Goal: Task Accomplishment & Management: Complete application form

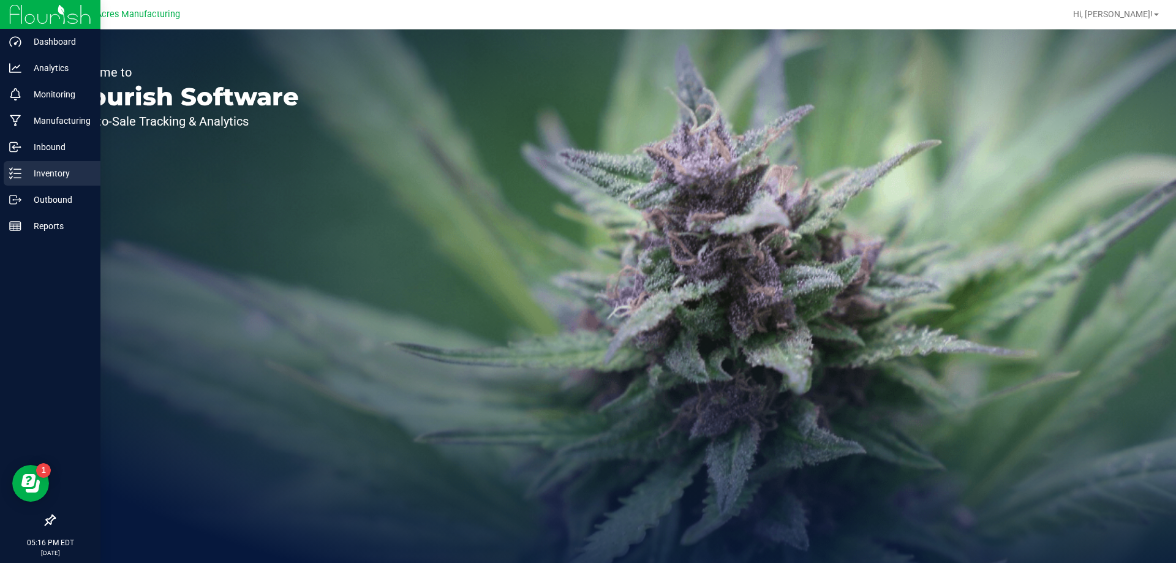
click at [20, 173] on line at bounding box center [17, 173] width 7 height 0
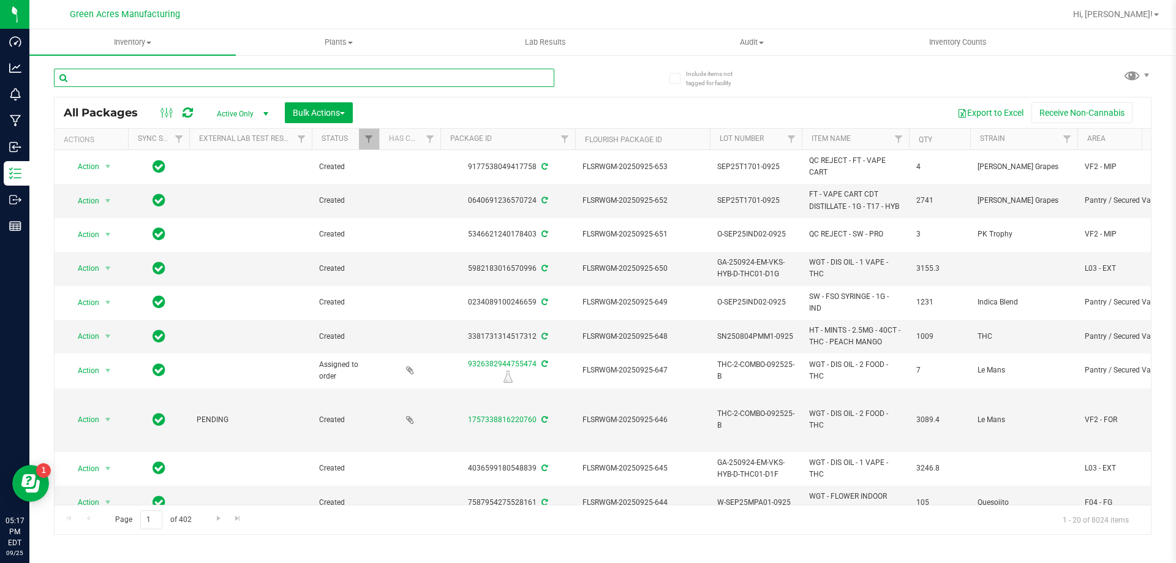
click at [243, 71] on input "text" at bounding box center [304, 78] width 501 height 18
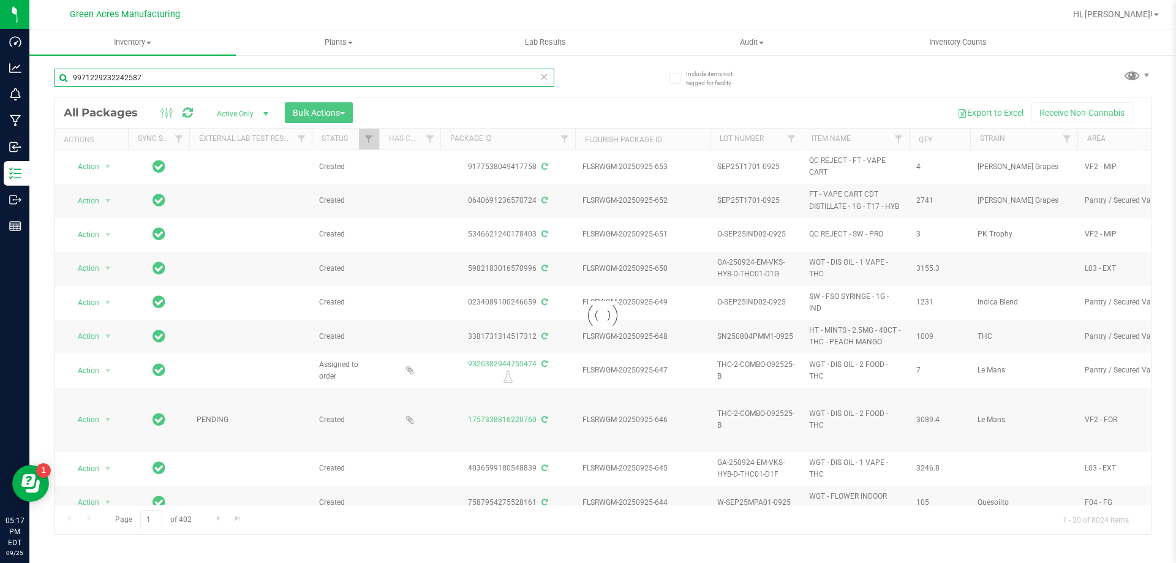
type input "9971229232242587"
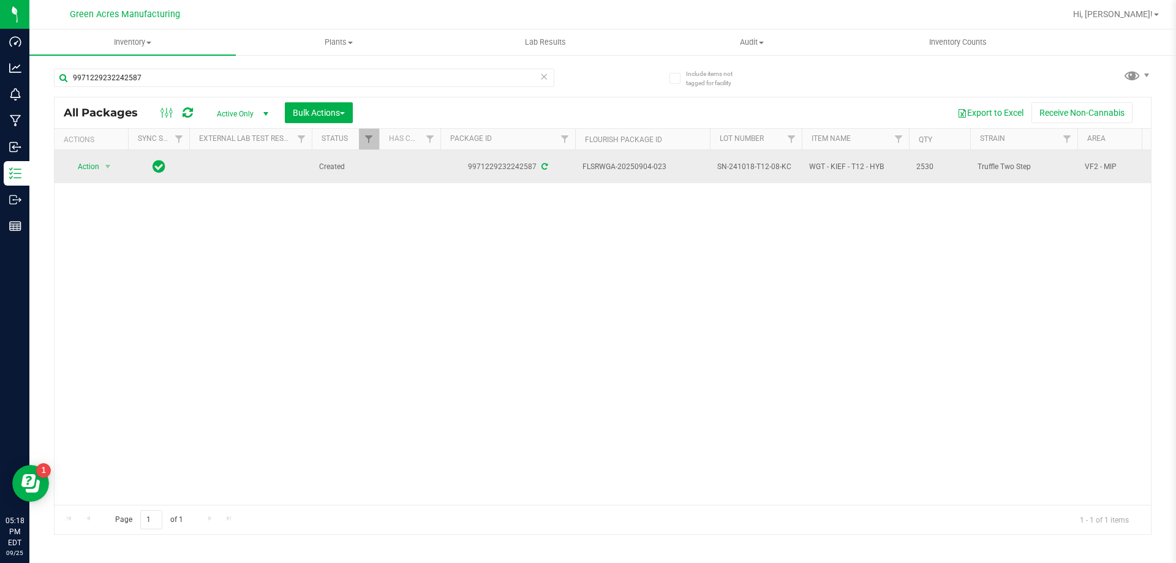
click at [751, 168] on span "SN-241018-T12-08-KC" at bounding box center [755, 167] width 77 height 12
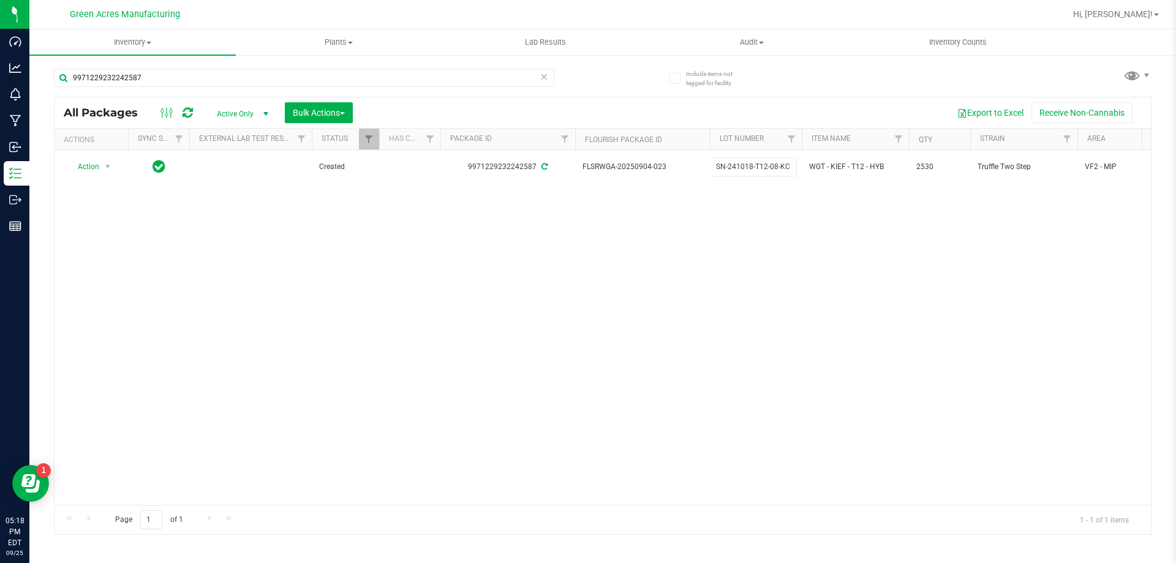
drag, startPoint x: 790, startPoint y: 163, endPoint x: 535, endPoint y: 187, distance: 255.4
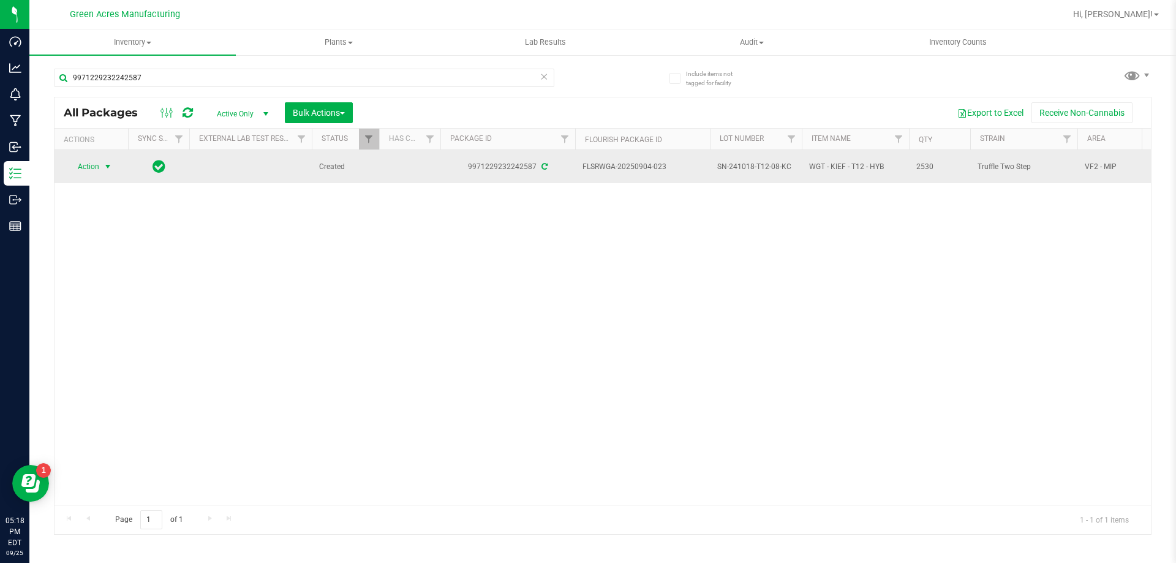
click at [94, 165] on span "Action" at bounding box center [83, 166] width 33 height 17
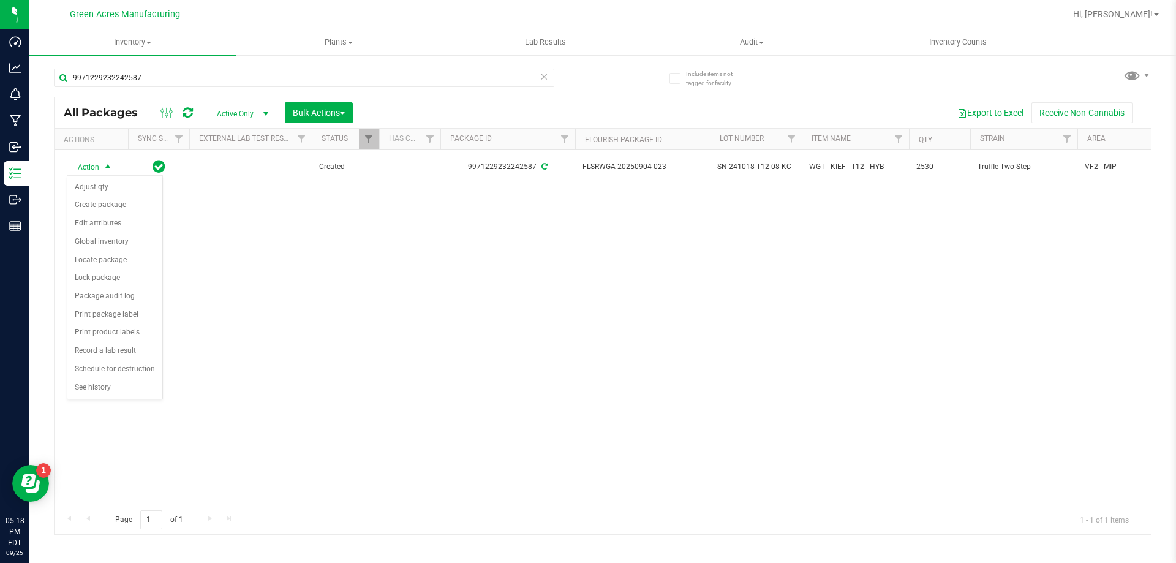
drag, startPoint x: 448, startPoint y: 330, endPoint x: 605, endPoint y: 284, distance: 163.6
click at [449, 330] on div "Action Action Adjust qty Create package Edit attributes Global inventory Locate…" at bounding box center [603, 327] width 1097 height 355
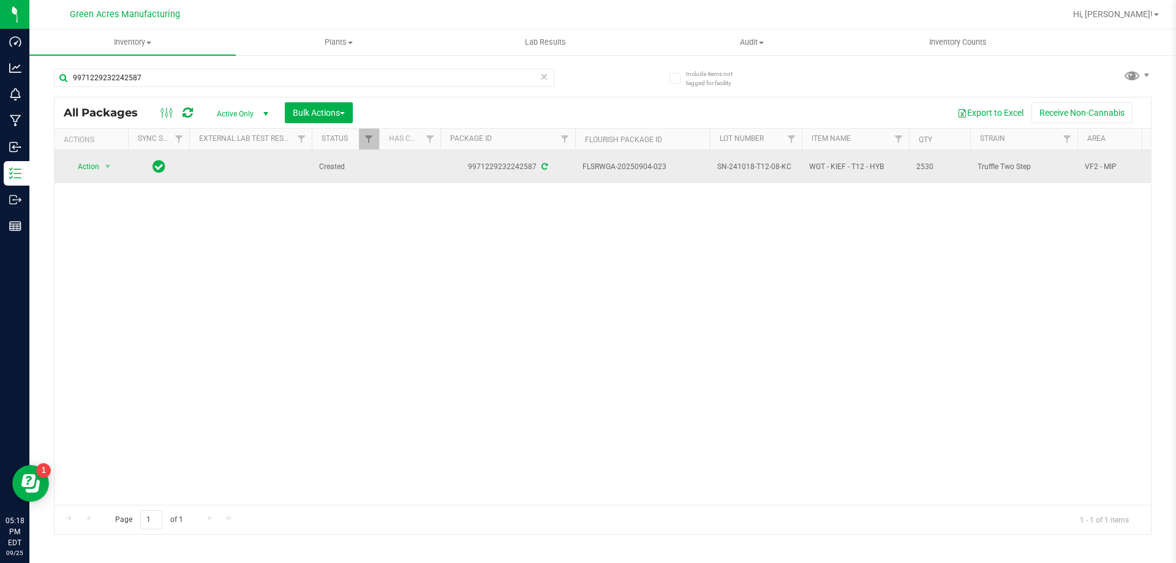
click at [780, 168] on span "SN-241018-T12-08-KC" at bounding box center [755, 167] width 77 height 12
drag, startPoint x: 790, startPoint y: 166, endPoint x: 486, endPoint y: 183, distance: 304.4
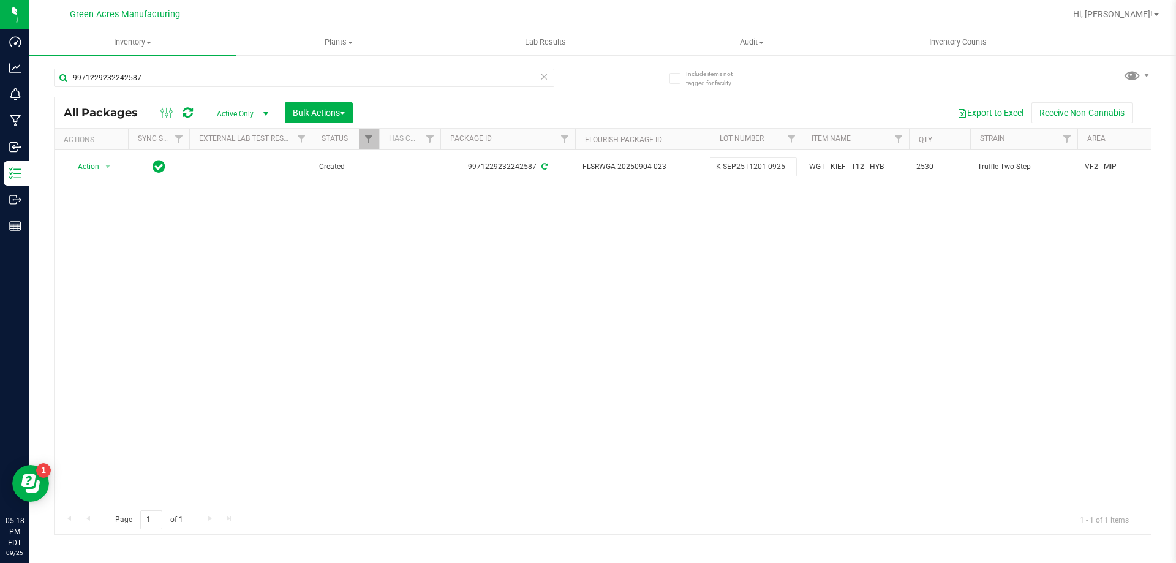
type input "K-SEP25T1201-0925"
click at [524, 263] on div "Loading... All Packages Active Only Active Only Lab Samples Locked All External…" at bounding box center [603, 316] width 1098 height 438
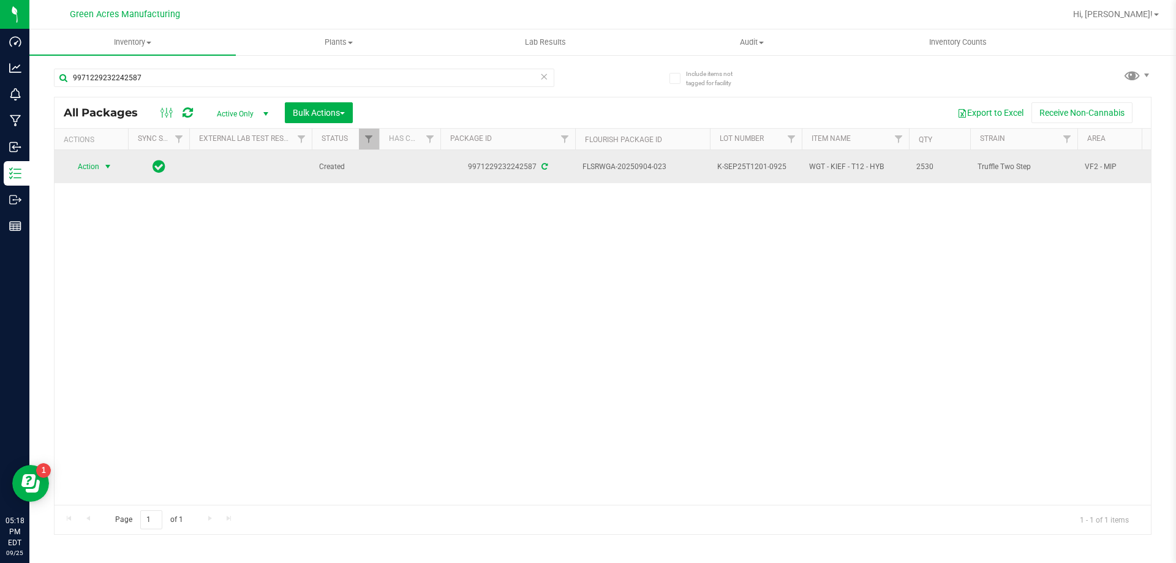
click at [99, 164] on span "Action" at bounding box center [83, 166] width 33 height 17
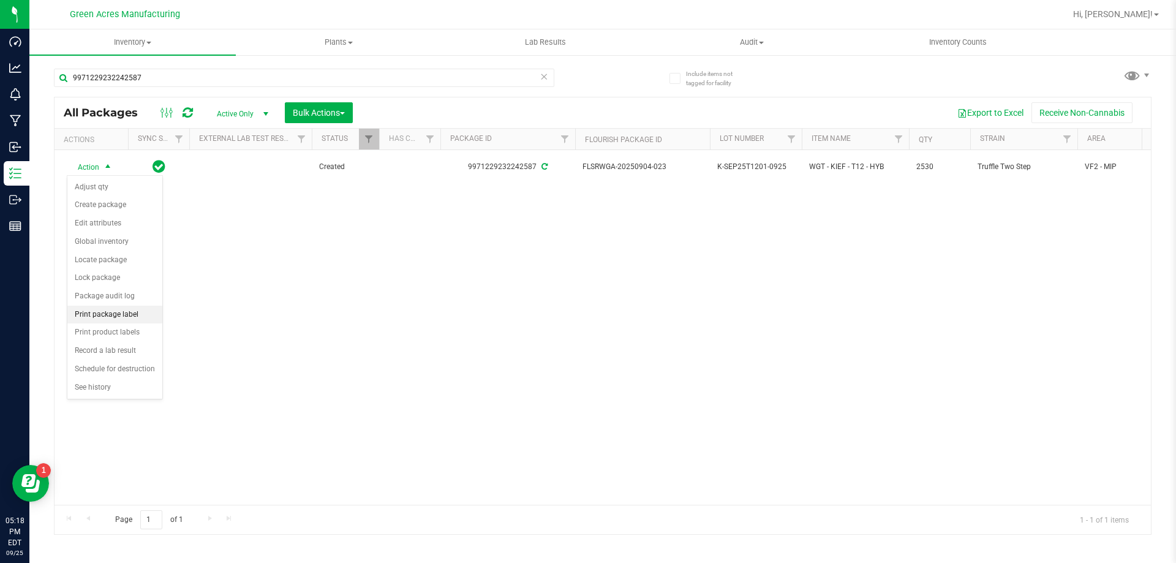
click at [116, 320] on li "Print package label" at bounding box center [114, 315] width 95 height 18
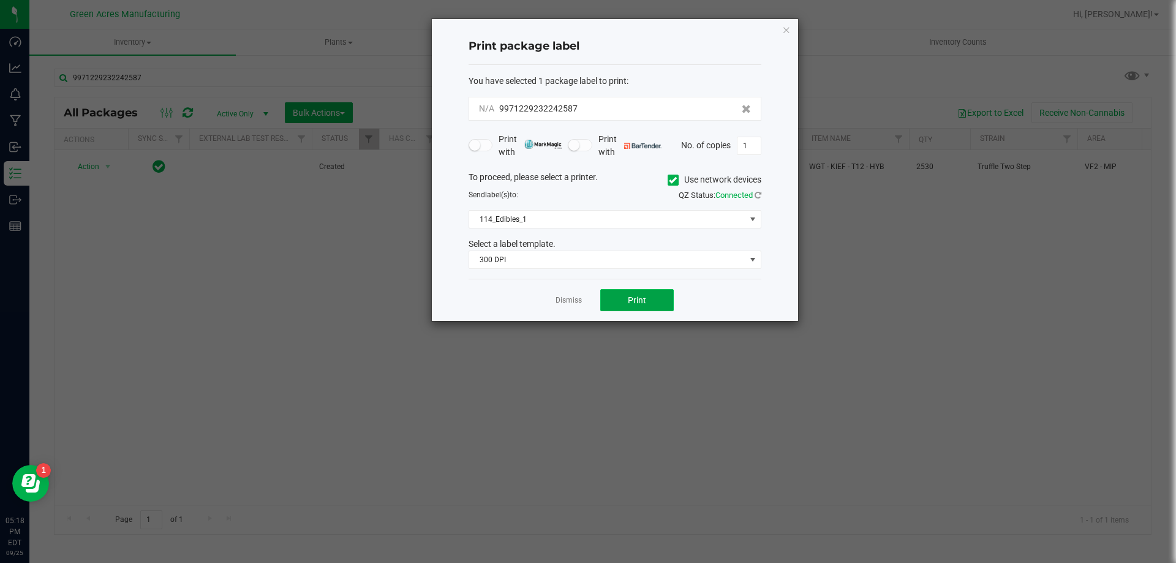
click at [622, 300] on button "Print" at bounding box center [637, 300] width 74 height 22
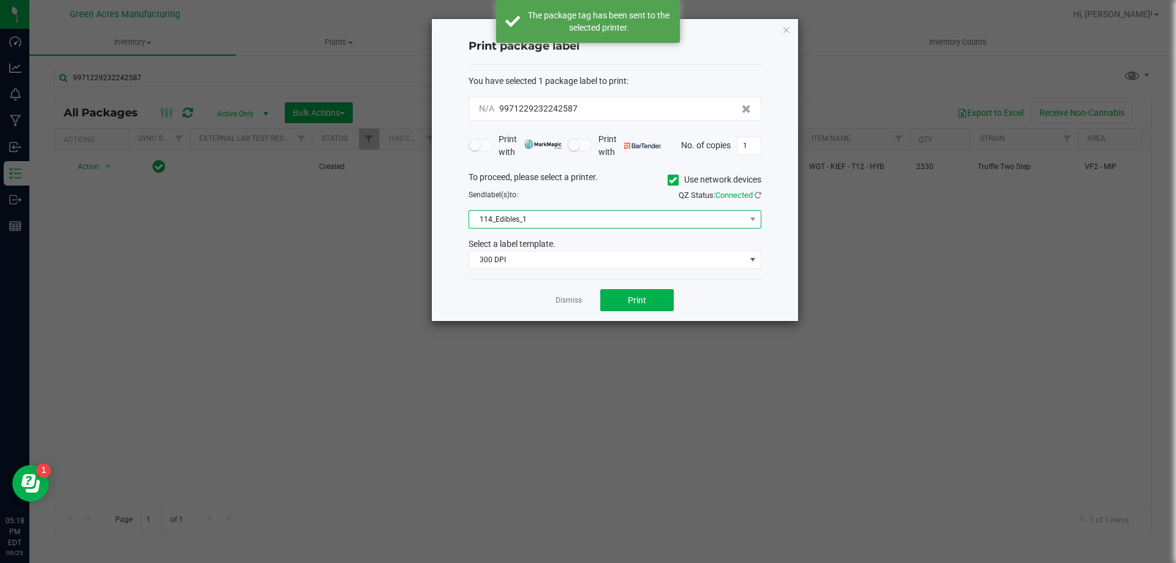
click at [548, 216] on span "114_Edibles_1" at bounding box center [607, 219] width 276 height 17
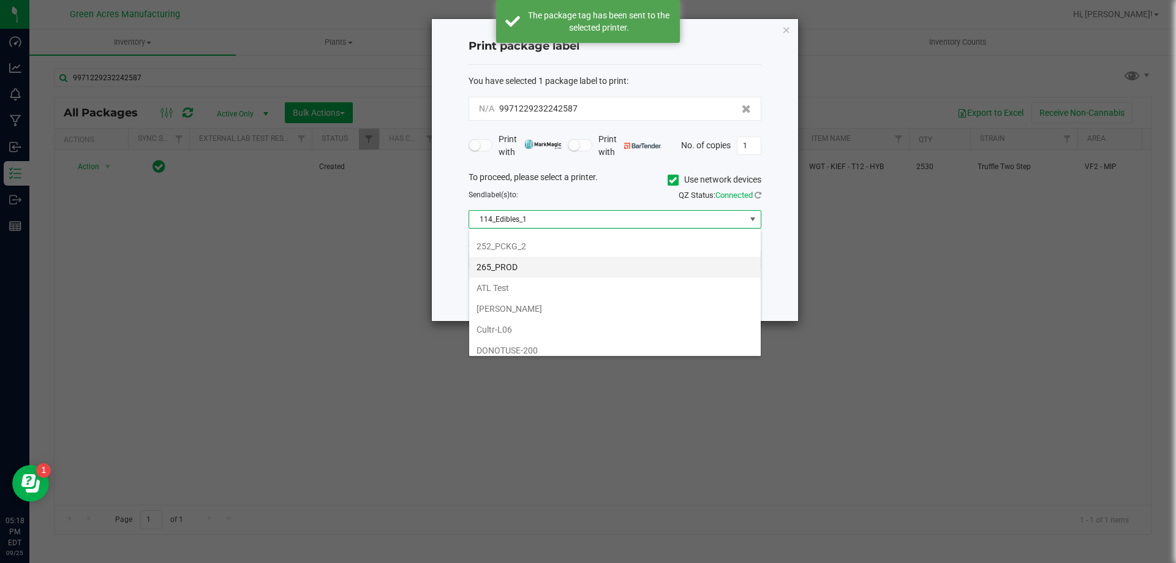
scroll to position [184, 0]
click at [510, 251] on li "252_PCKG_2" at bounding box center [615, 245] width 292 height 21
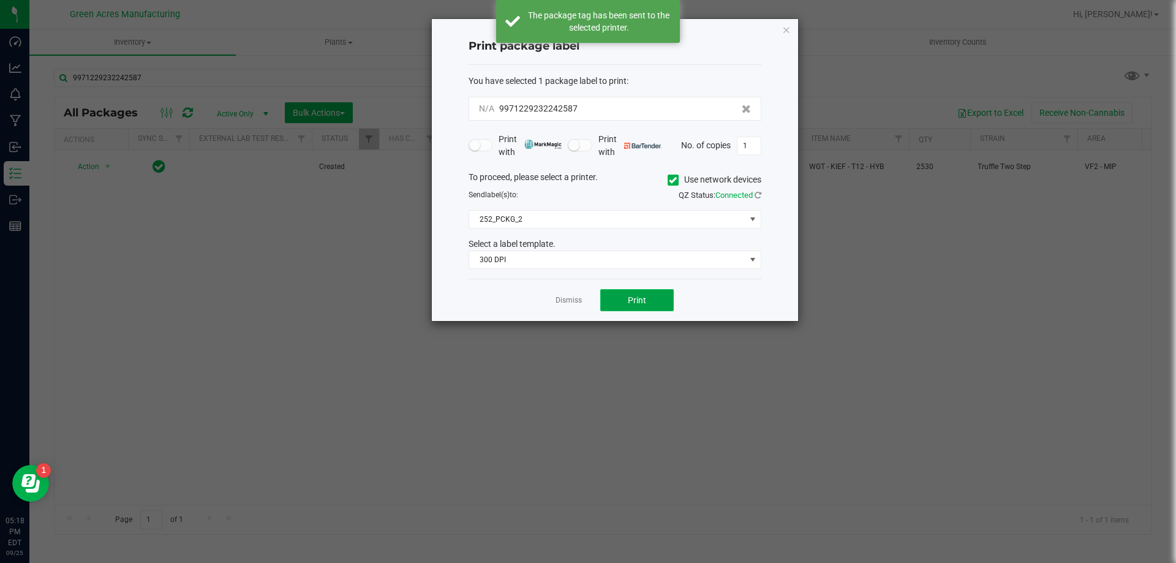
click at [633, 302] on span "Print" at bounding box center [637, 300] width 18 height 10
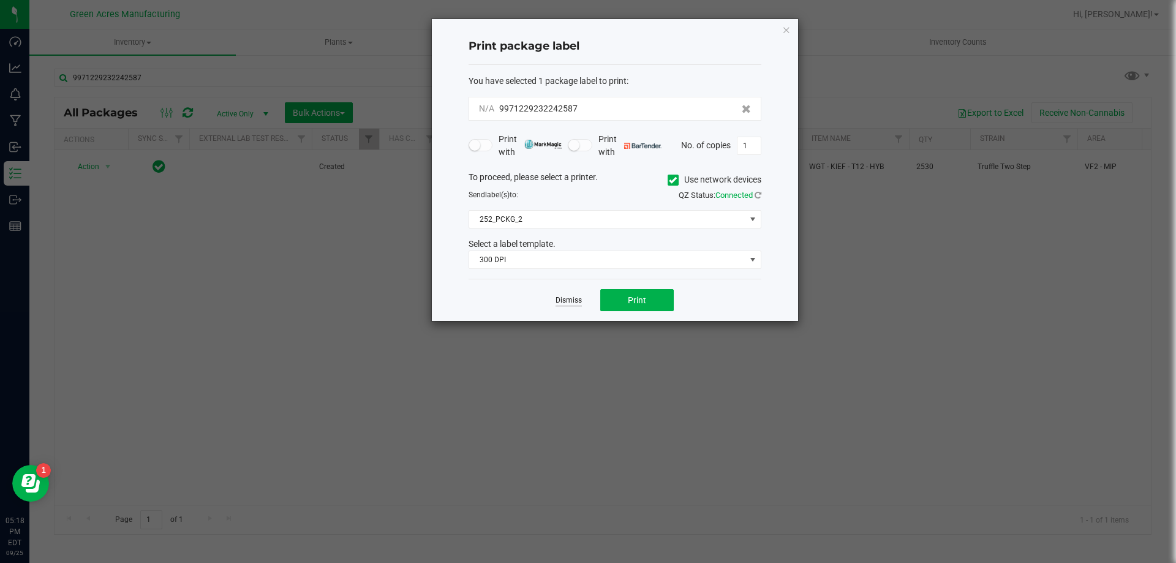
click at [566, 303] on link "Dismiss" at bounding box center [569, 300] width 26 height 10
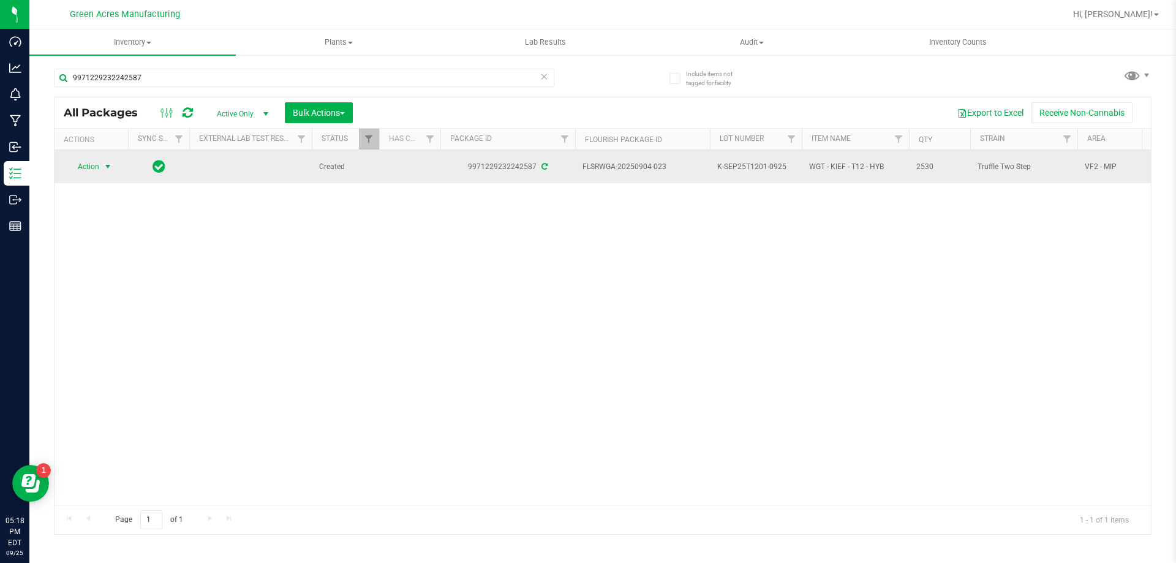
click at [104, 170] on span "select" at bounding box center [108, 167] width 10 height 10
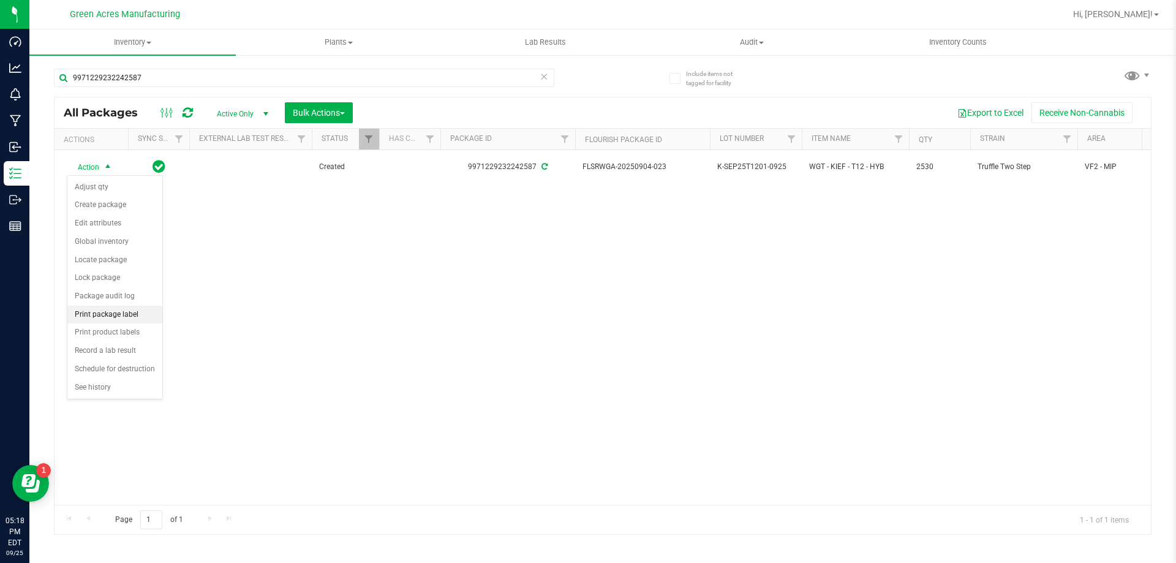
click at [135, 318] on li "Print package label" at bounding box center [114, 315] width 95 height 18
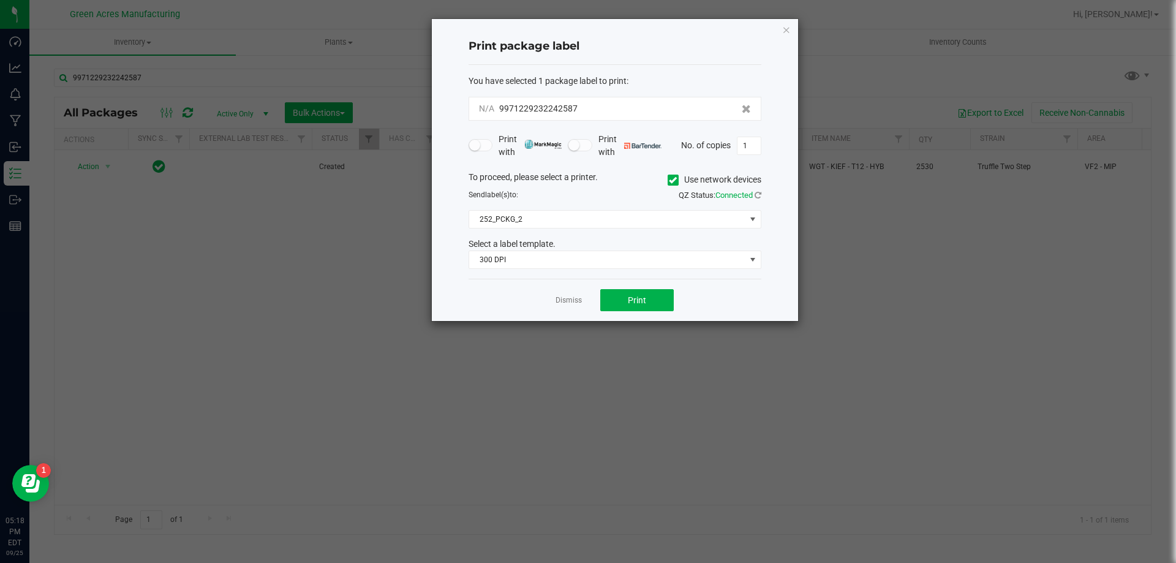
click at [575, 237] on div "To proceed, please select a printer. Use network devices Send label(s) to: QZ S…" at bounding box center [615, 220] width 293 height 99
click at [575, 222] on span "252_PCKG_2" at bounding box center [607, 219] width 276 height 17
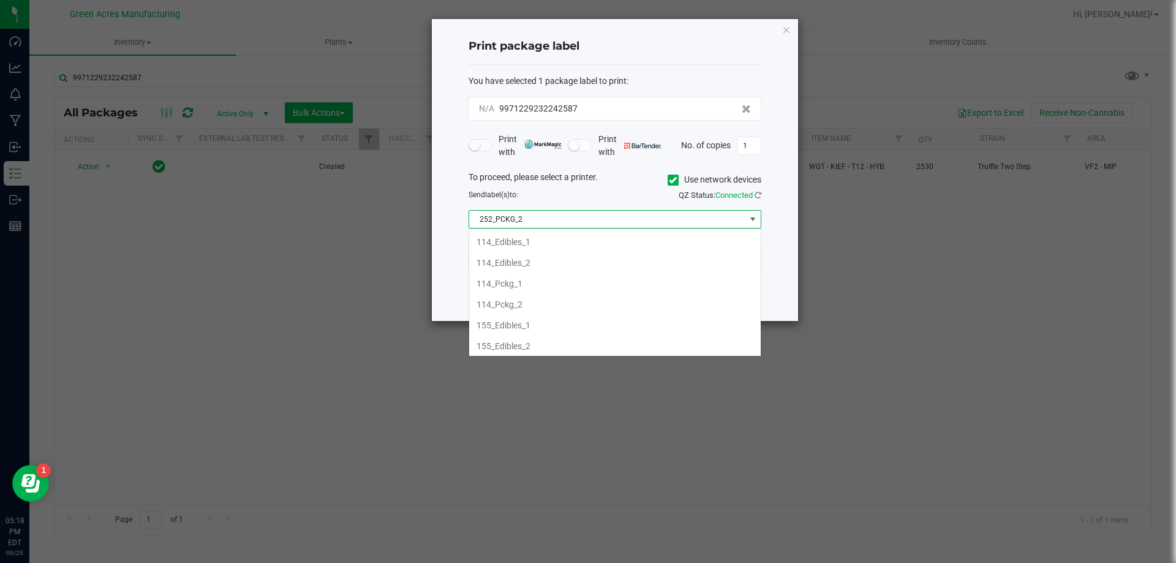
scroll to position [18, 293]
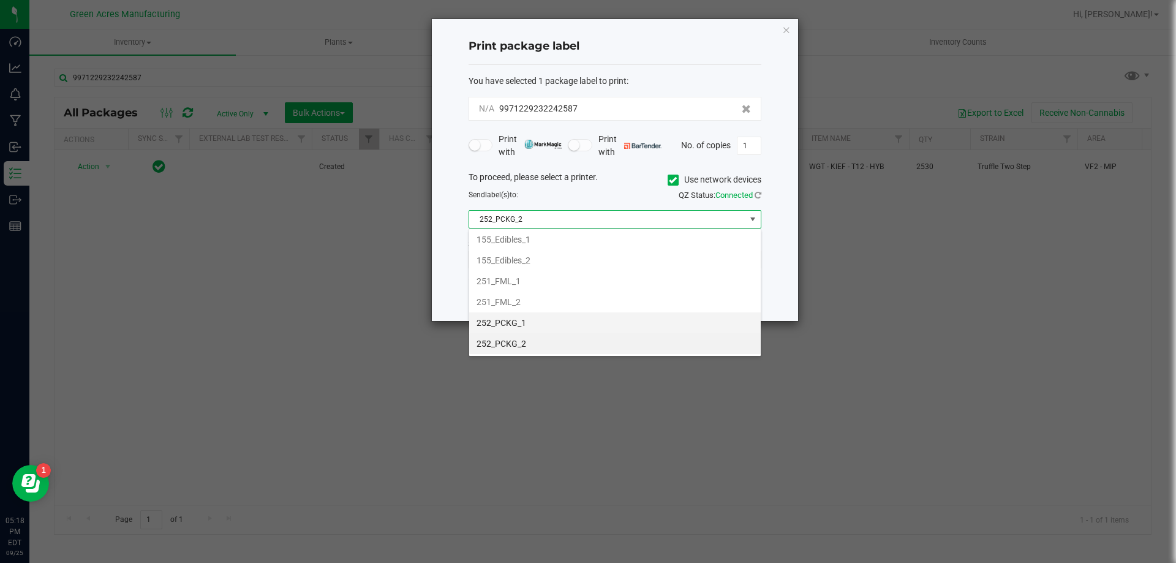
click at [547, 327] on li "252_PCKG_1" at bounding box center [615, 322] width 292 height 21
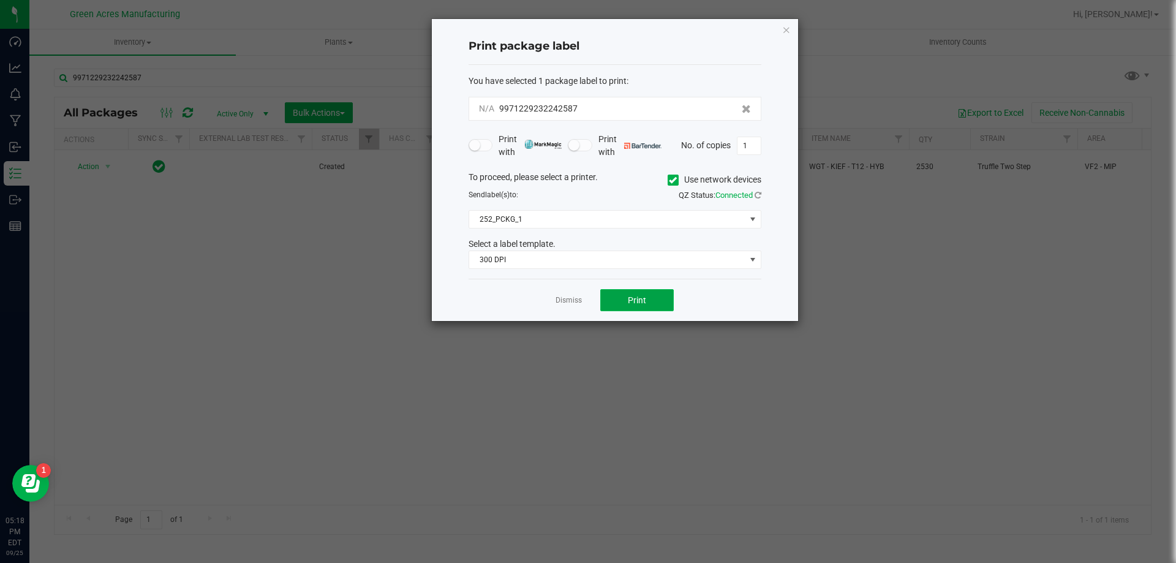
click at [638, 301] on span "Print" at bounding box center [637, 300] width 18 height 10
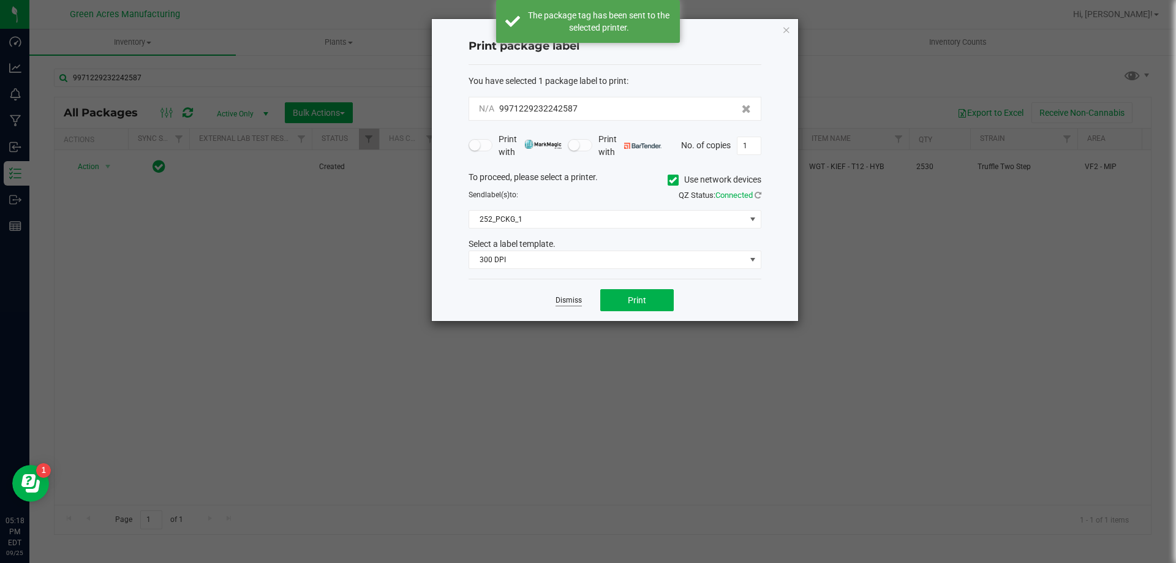
click at [577, 300] on link "Dismiss" at bounding box center [569, 300] width 26 height 10
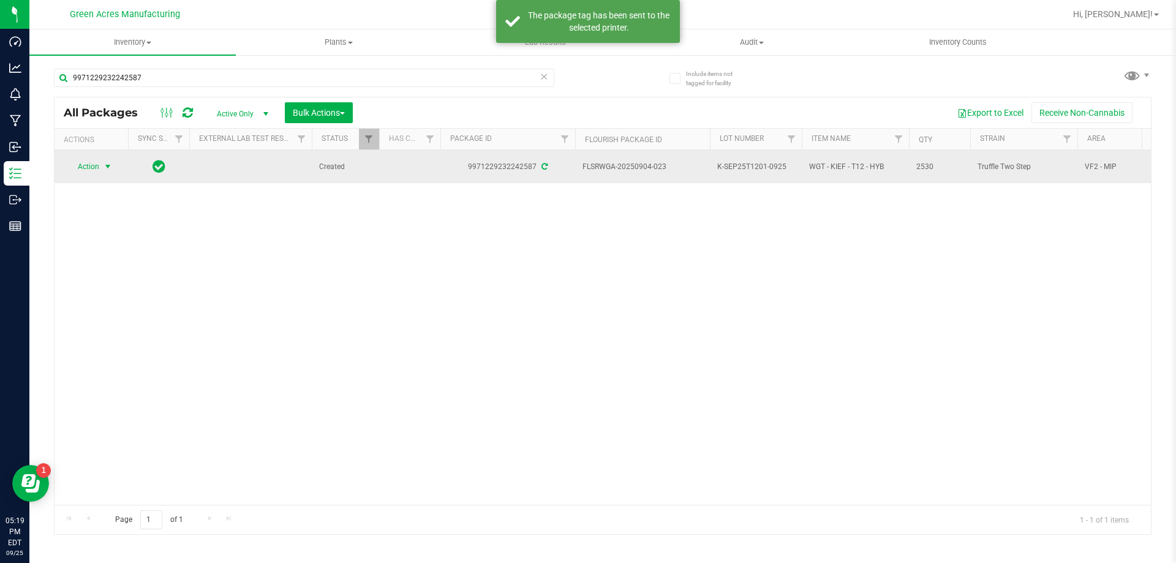
click at [97, 163] on span "Action" at bounding box center [83, 166] width 33 height 17
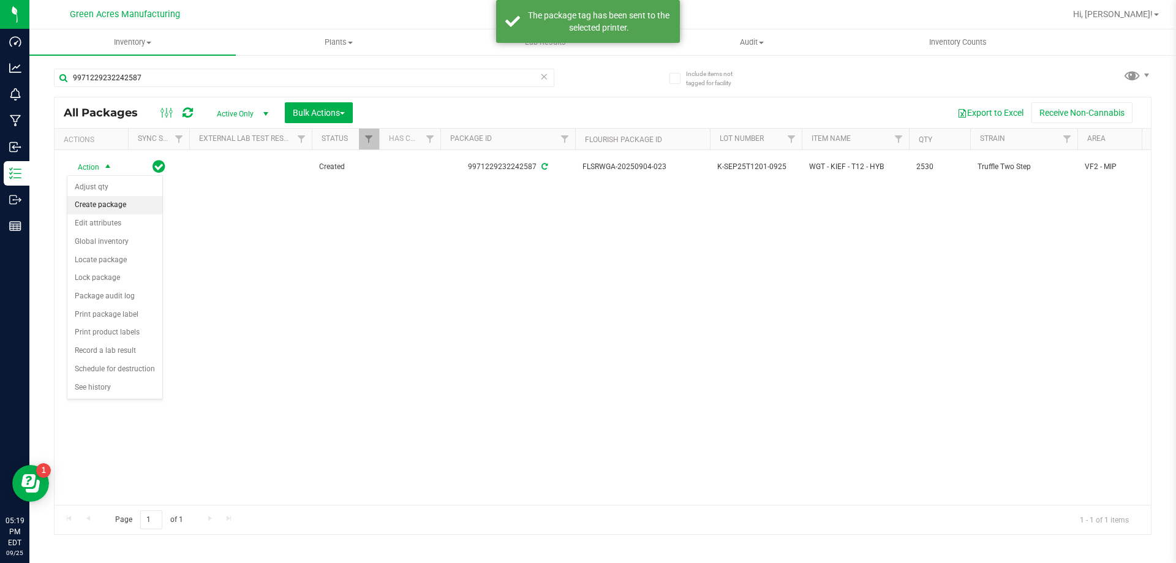
click at [109, 210] on li "Create package" at bounding box center [114, 205] width 95 height 18
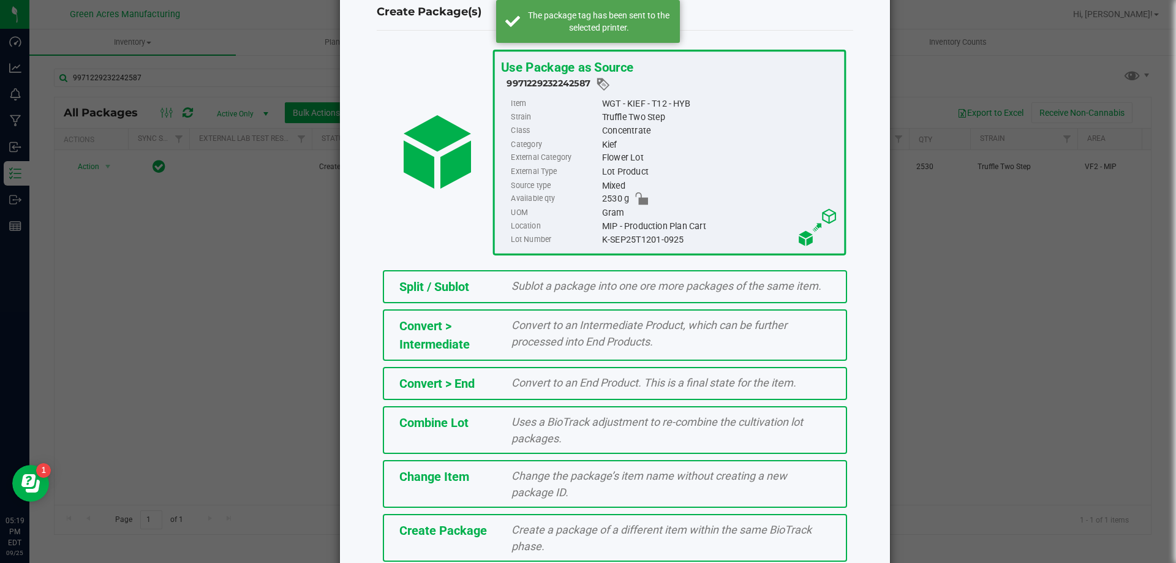
scroll to position [88, 0]
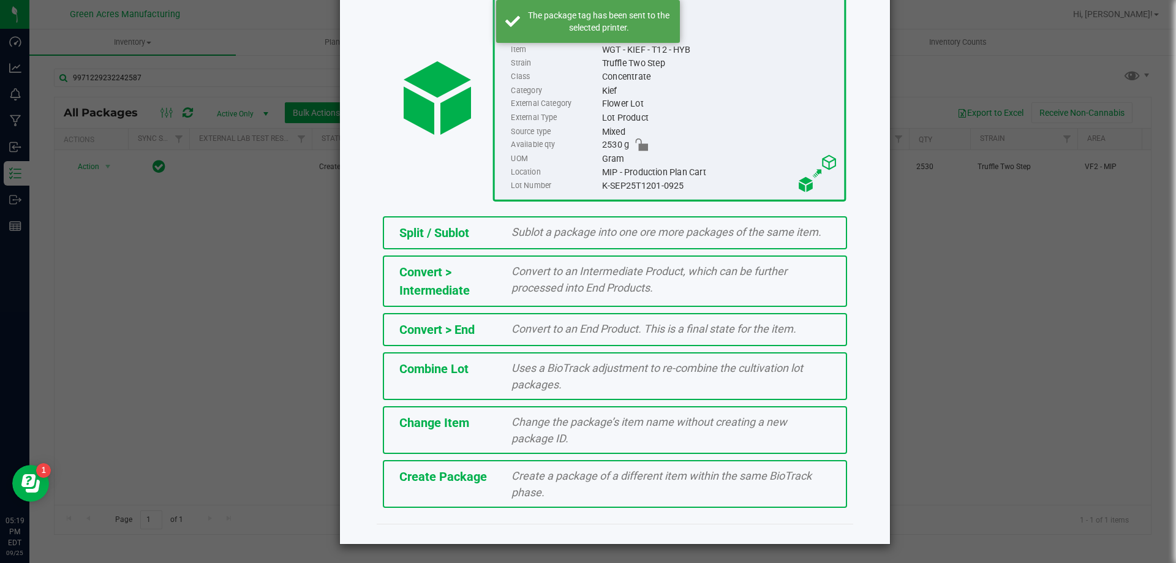
click at [423, 483] on span "Create Package" at bounding box center [443, 476] width 88 height 15
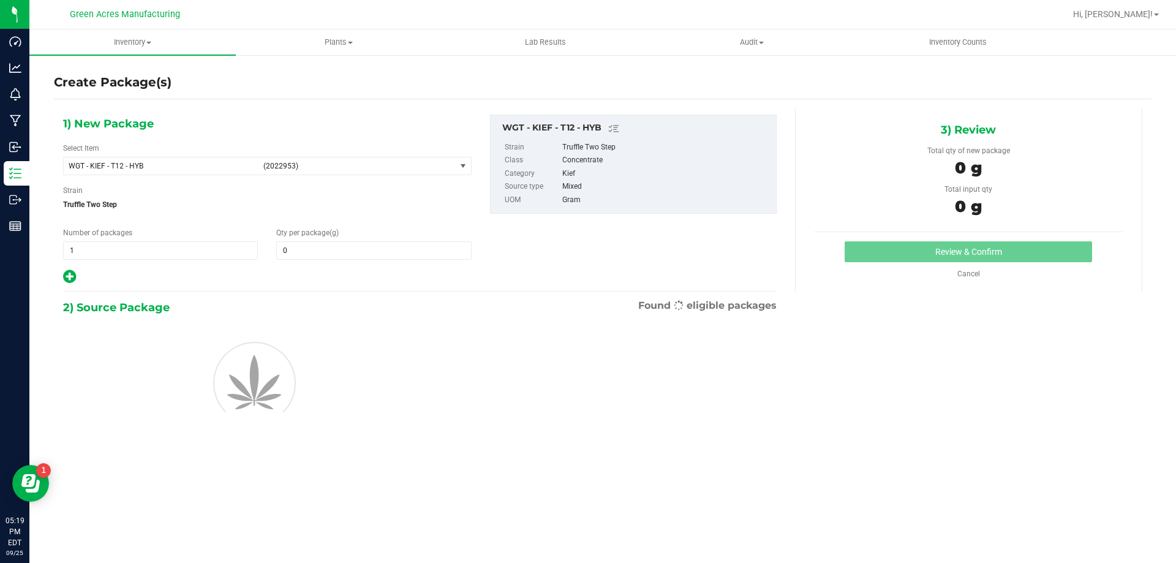
type input "0.0000"
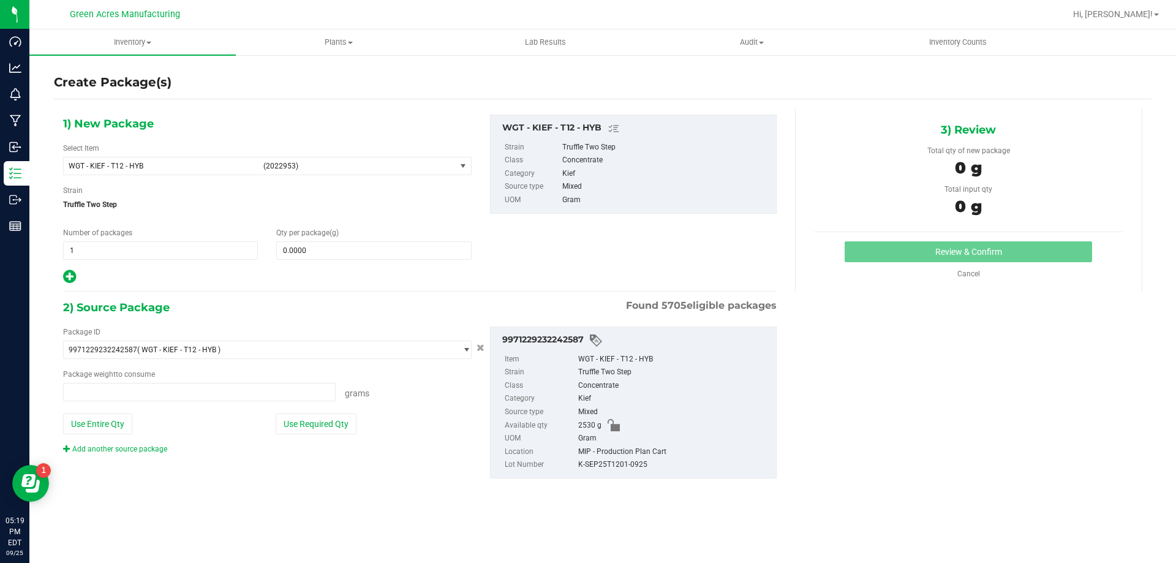
type input "0.0000 g"
click at [140, 162] on span "WGT - KIEF - T12 - HYB" at bounding box center [162, 166] width 187 height 9
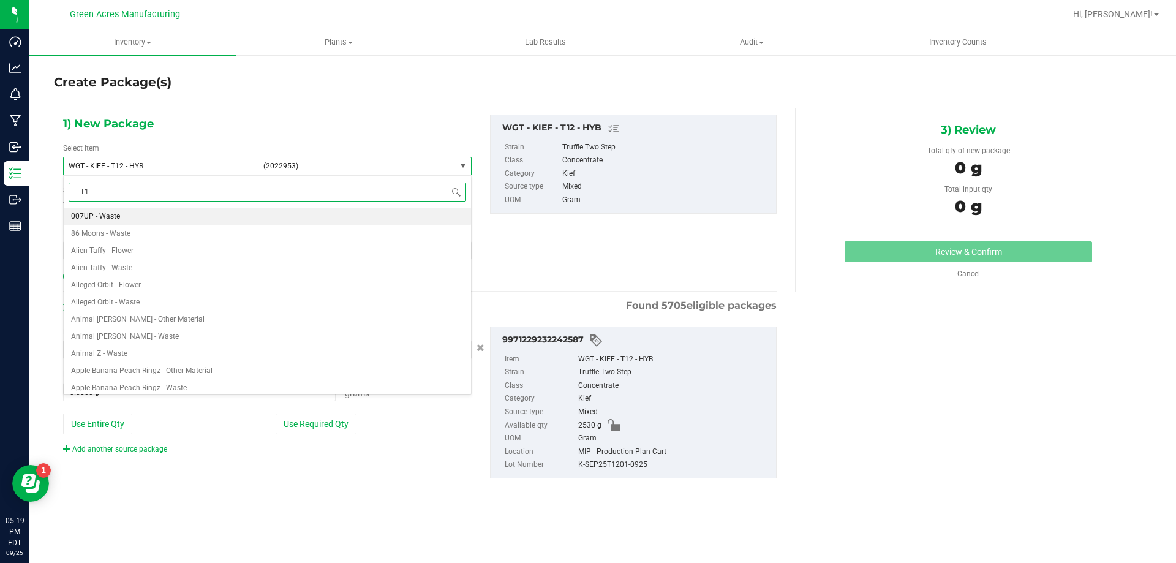
type input "T12"
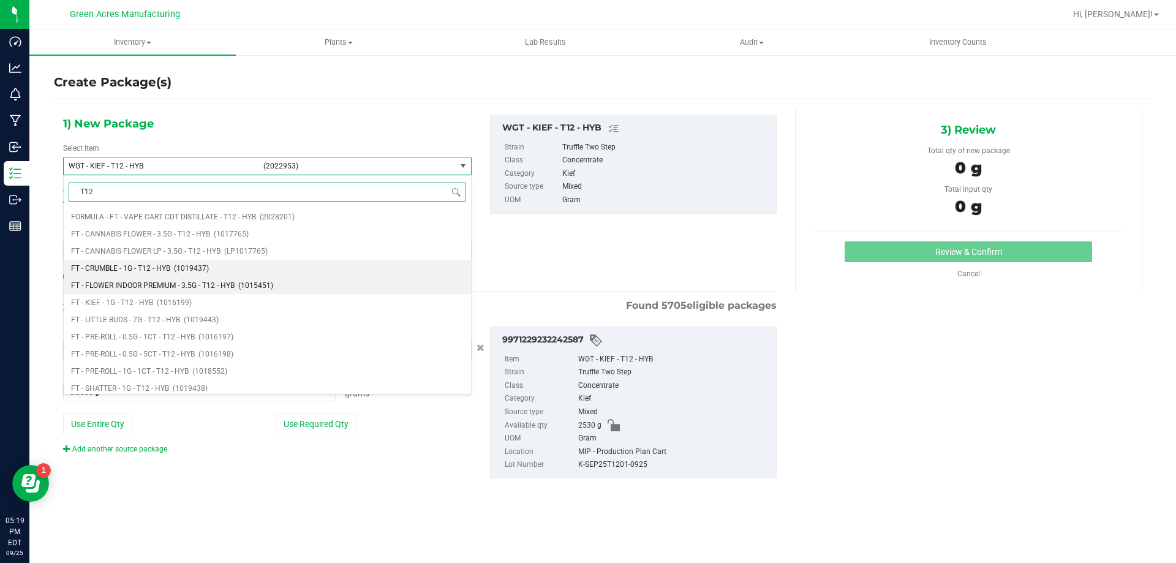
scroll to position [61, 0]
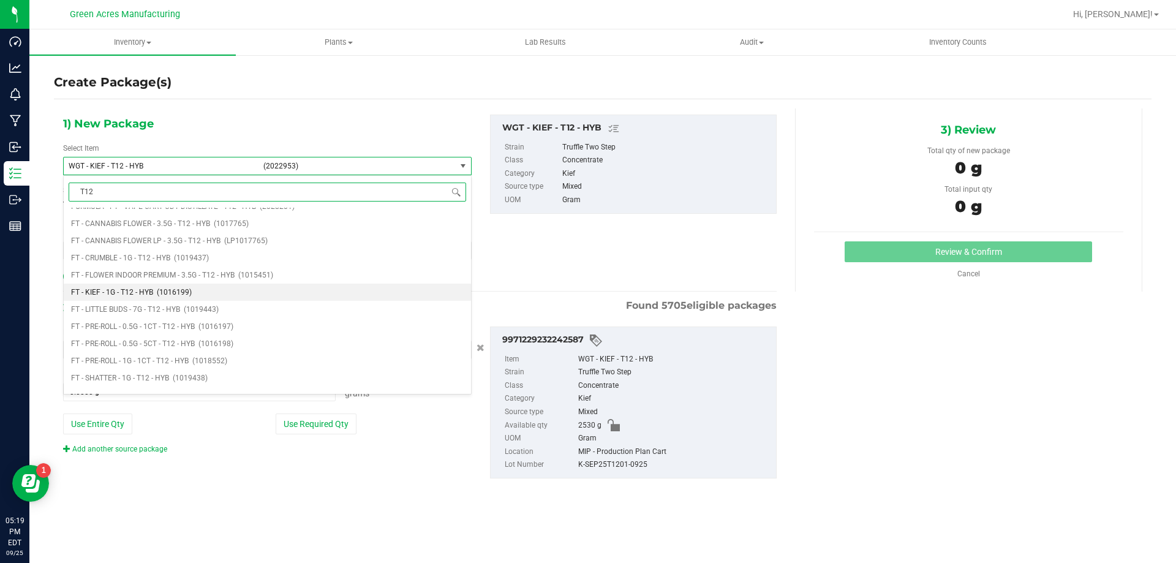
click at [156, 288] on li "FT - KIEF - 1G - T12 - HYB (1016199)" at bounding box center [267, 292] width 407 height 17
type input "0"
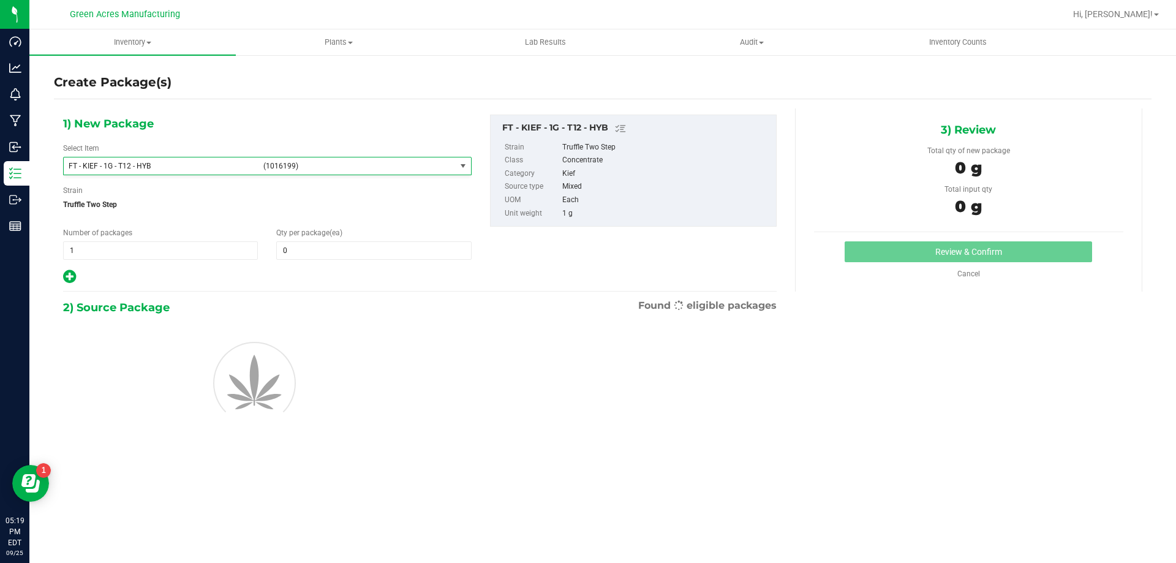
scroll to position [0, 0]
click at [297, 246] on span at bounding box center [373, 250] width 195 height 18
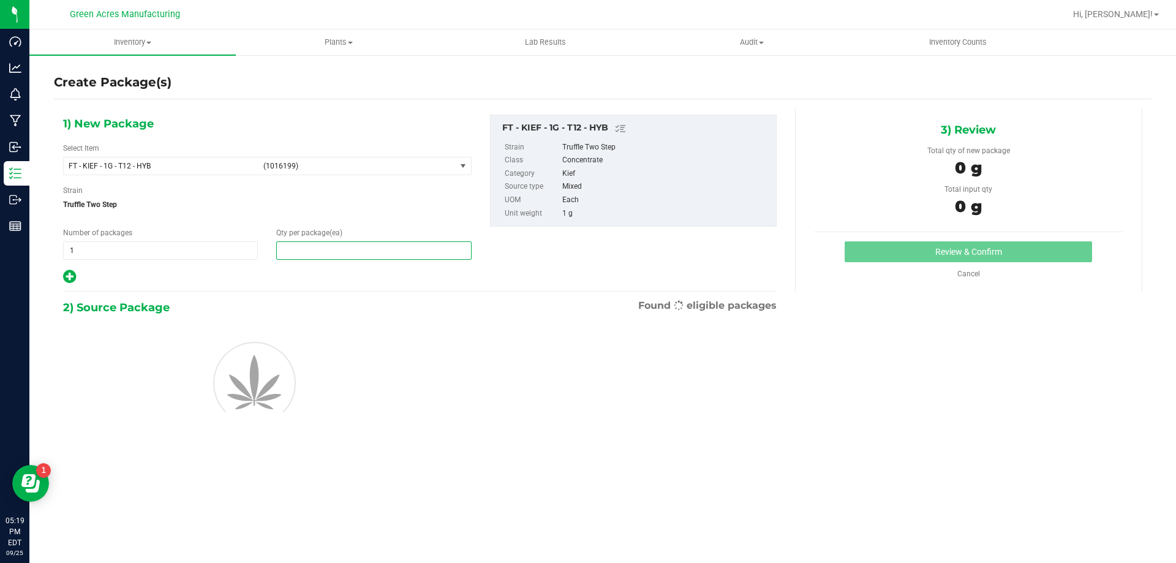
type input "1"
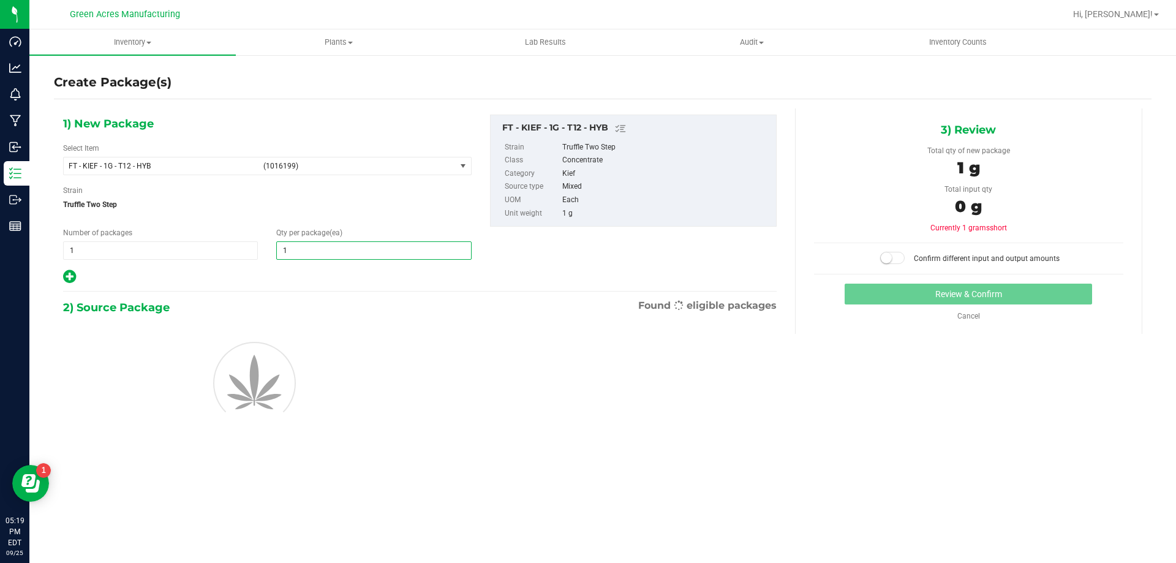
type input "1"
click at [305, 300] on div "2) Source Package Found eligible packages" at bounding box center [420, 307] width 714 height 18
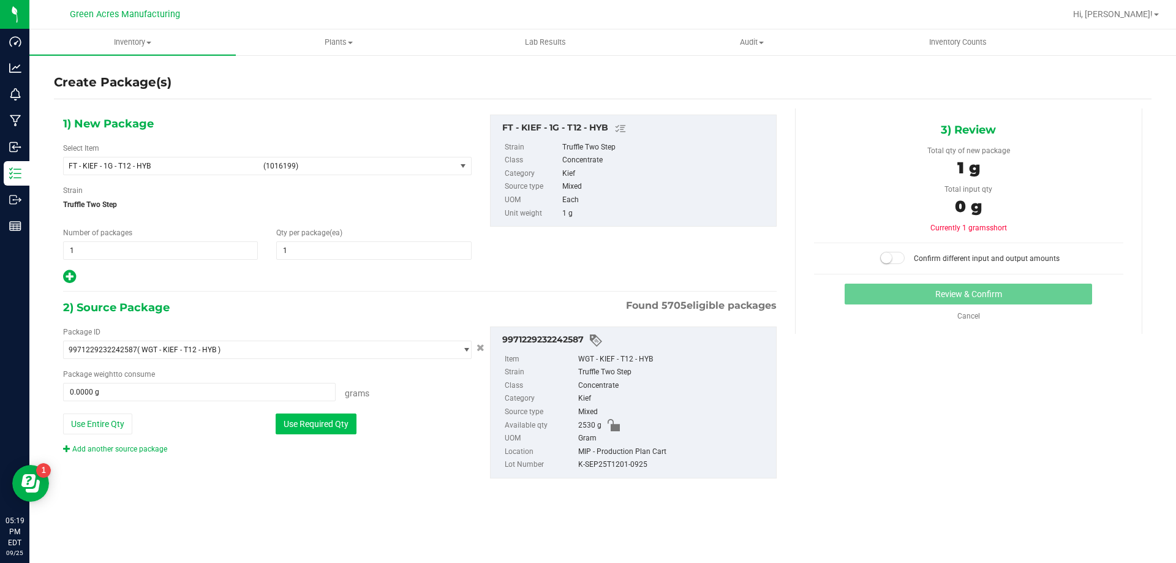
click at [343, 428] on button "Use Required Qty" at bounding box center [316, 424] width 81 height 21
type input "1.0000 g"
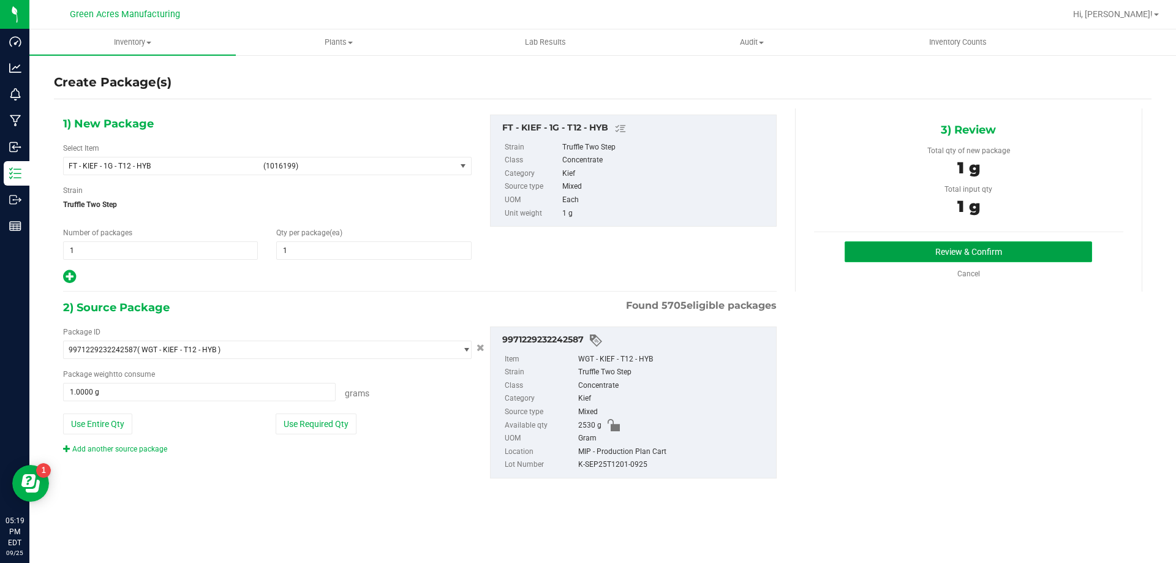
click at [885, 249] on button "Review & Confirm" at bounding box center [969, 251] width 248 height 21
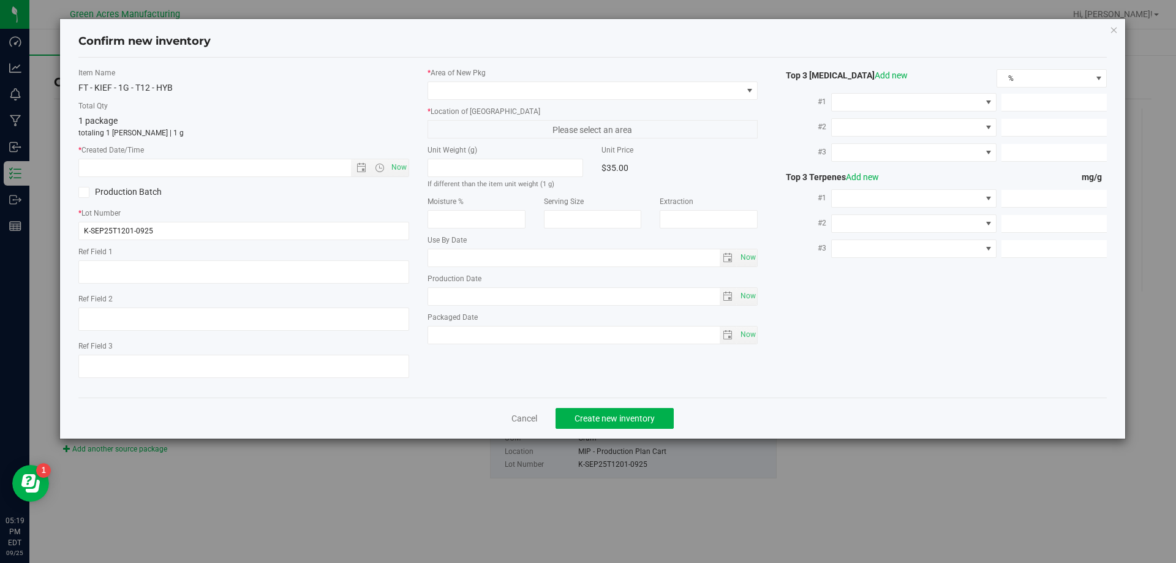
type textarea "ND PBO"
click at [396, 153] on label "* Created Date/Time" at bounding box center [243, 150] width 331 height 11
click at [401, 170] on span "Now" at bounding box center [398, 168] width 21 height 18
type input "[DATE] 5:19 PM"
click at [445, 85] on span at bounding box center [585, 90] width 314 height 17
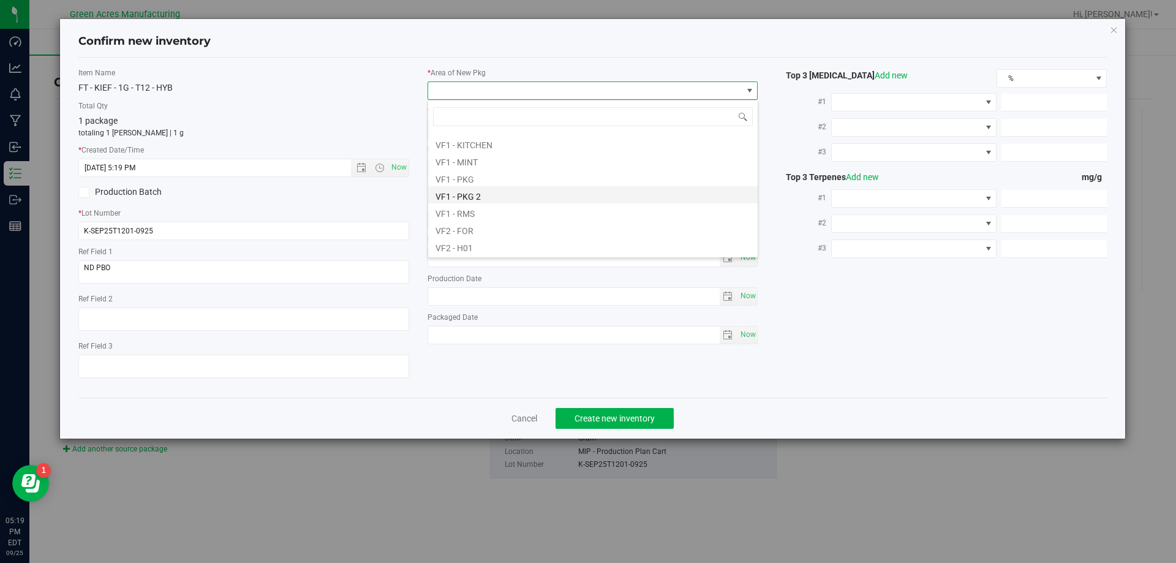
scroll to position [551, 0]
click at [475, 242] on li "VF2 - MIP" at bounding box center [593, 241] width 330 height 17
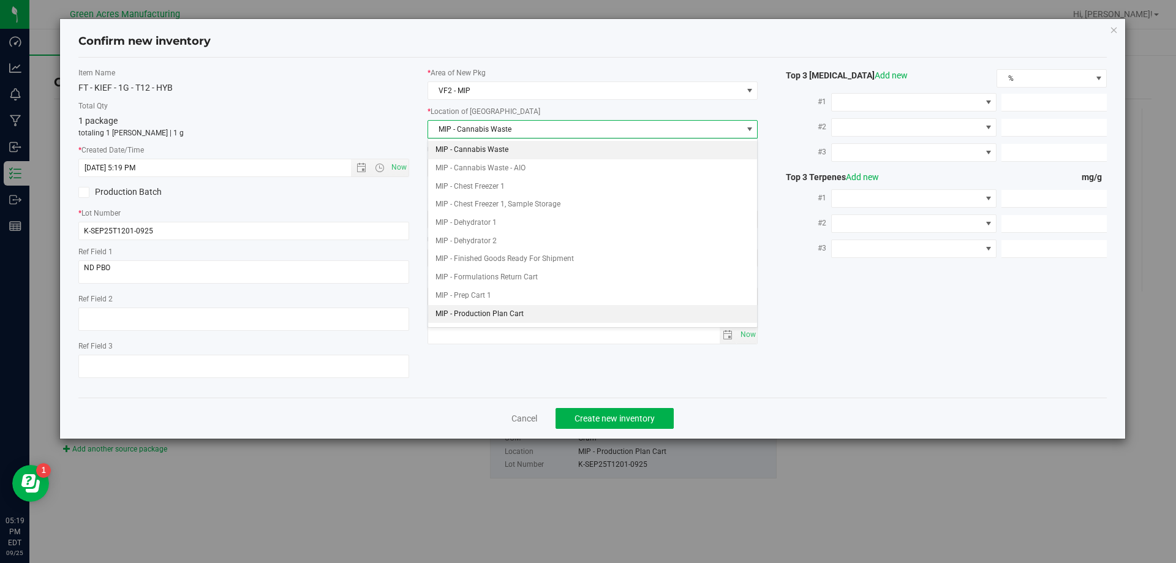
click at [515, 309] on li "MIP - Production Plan Cart" at bounding box center [593, 314] width 330 height 18
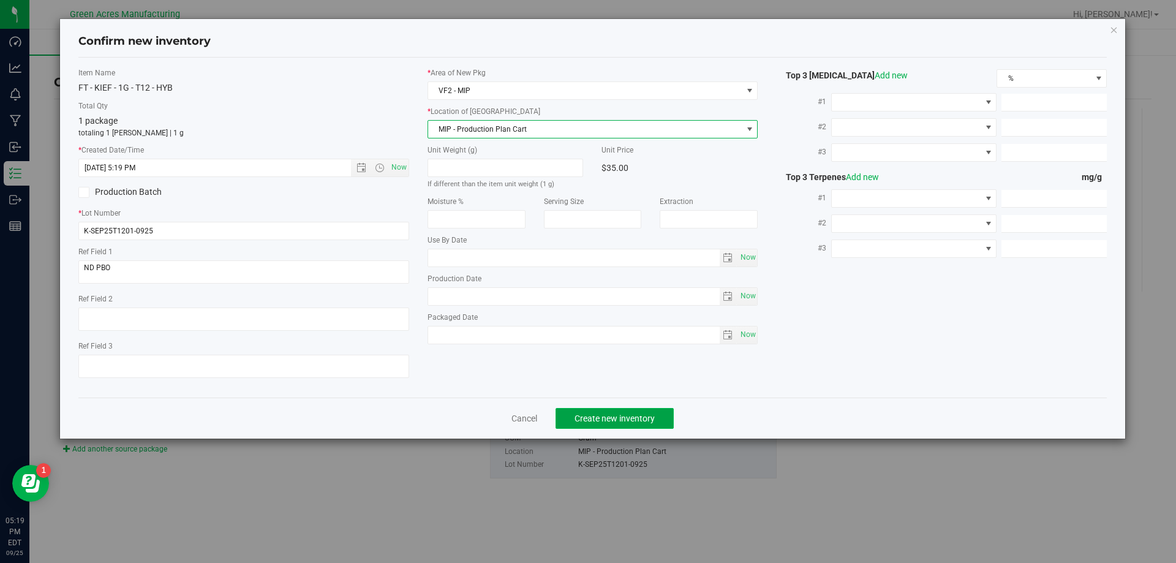
click at [595, 417] on span "Create new inventory" at bounding box center [615, 419] width 80 height 10
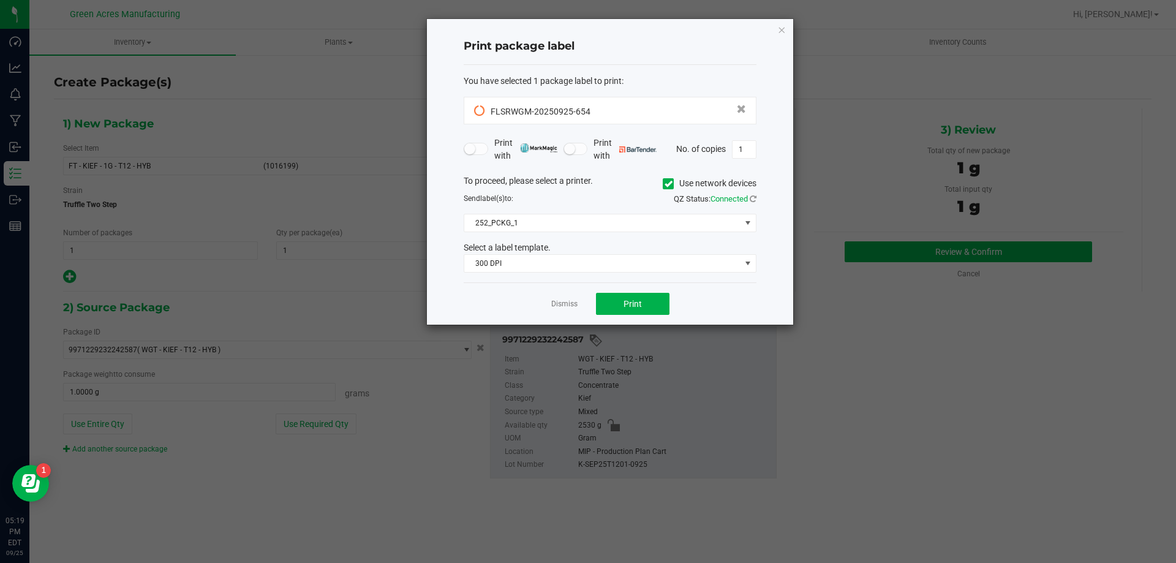
click at [622, 53] on h4 "Print package label" at bounding box center [610, 47] width 293 height 16
click at [512, 56] on div "Print package label" at bounding box center [610, 47] width 293 height 36
click at [605, 312] on button "Print" at bounding box center [633, 304] width 74 height 22
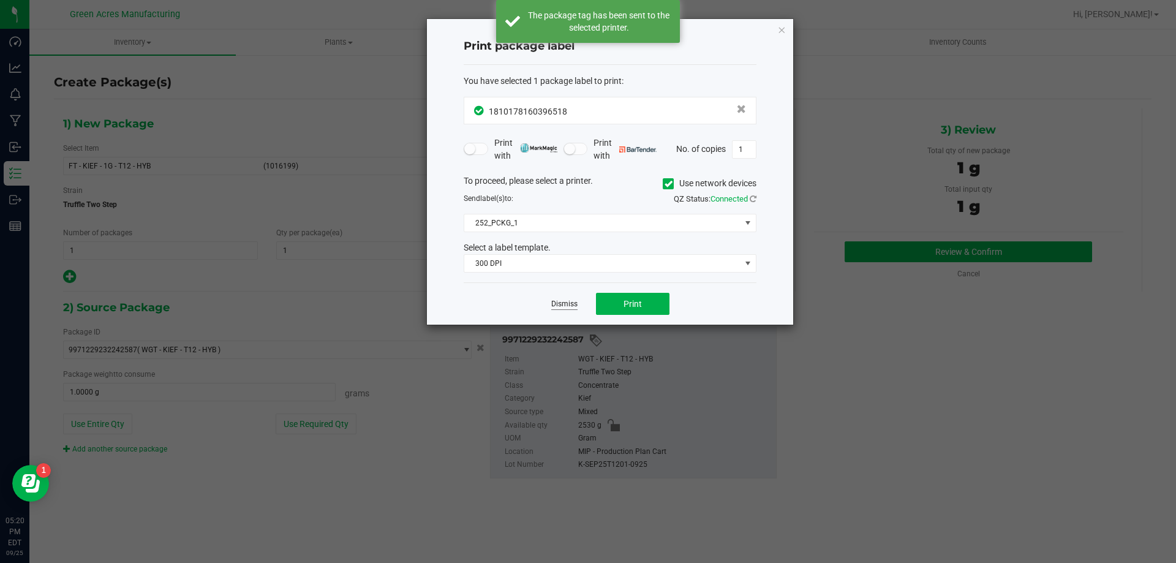
click at [561, 303] on link "Dismiss" at bounding box center [564, 304] width 26 height 10
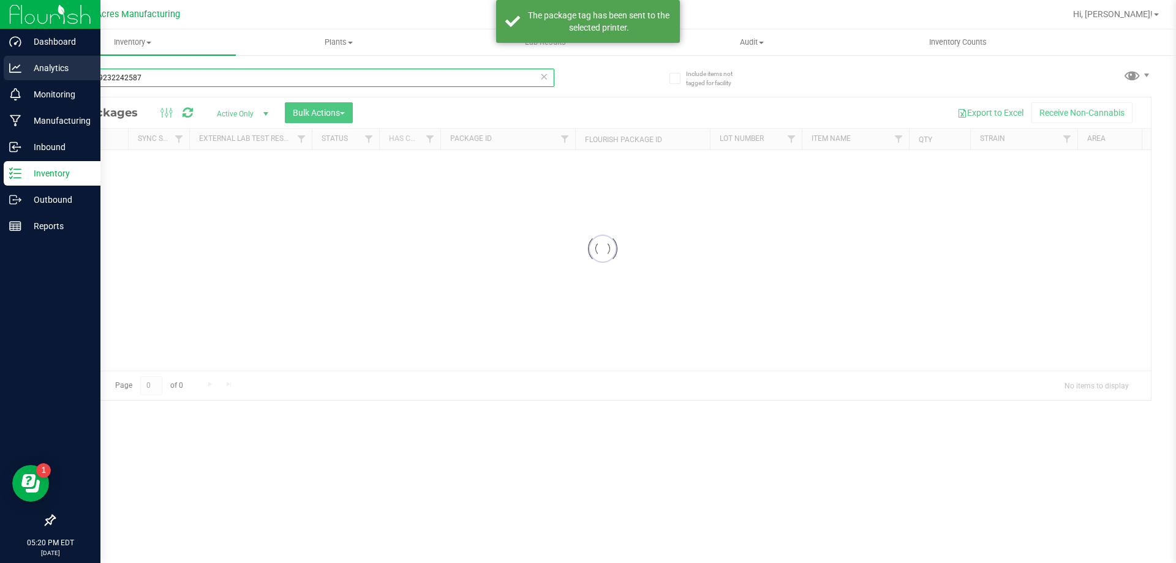
drag, startPoint x: 145, startPoint y: 80, endPoint x: 0, endPoint y: 58, distance: 147.0
click at [0, 58] on div "Dashboard Analytics Monitoring Manufacturing Inbound Inventory Outbound Reports…" at bounding box center [588, 281] width 1176 height 563
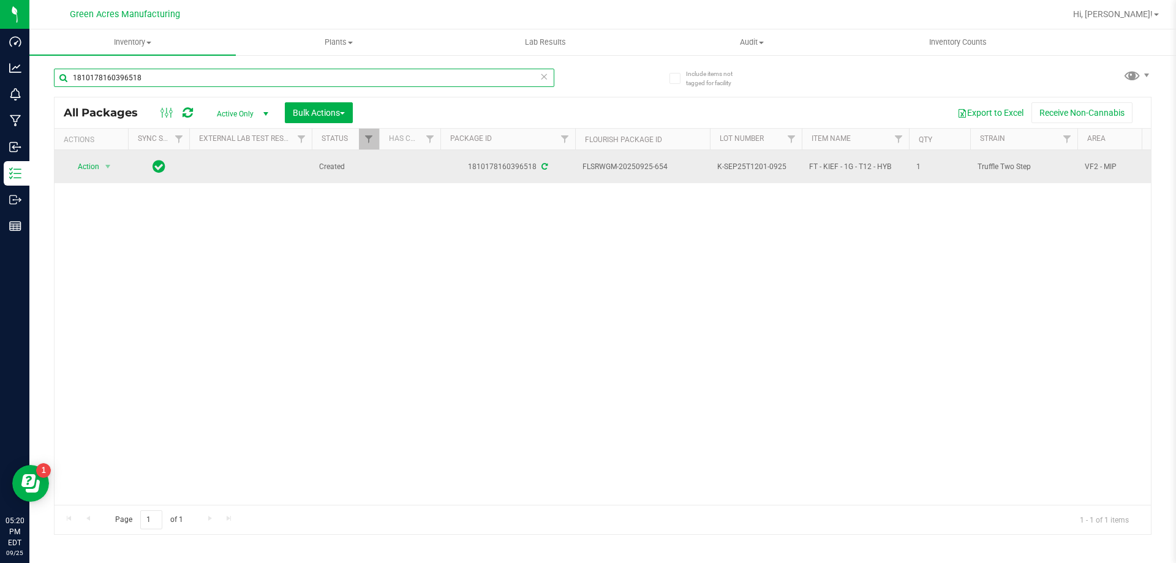
type input "1810178160396518"
click at [108, 156] on td "Action Action Adjust qty Create package Edit attributes Global inventory Locate…" at bounding box center [92, 166] width 74 height 33
click at [110, 159] on span "select" at bounding box center [107, 166] width 15 height 17
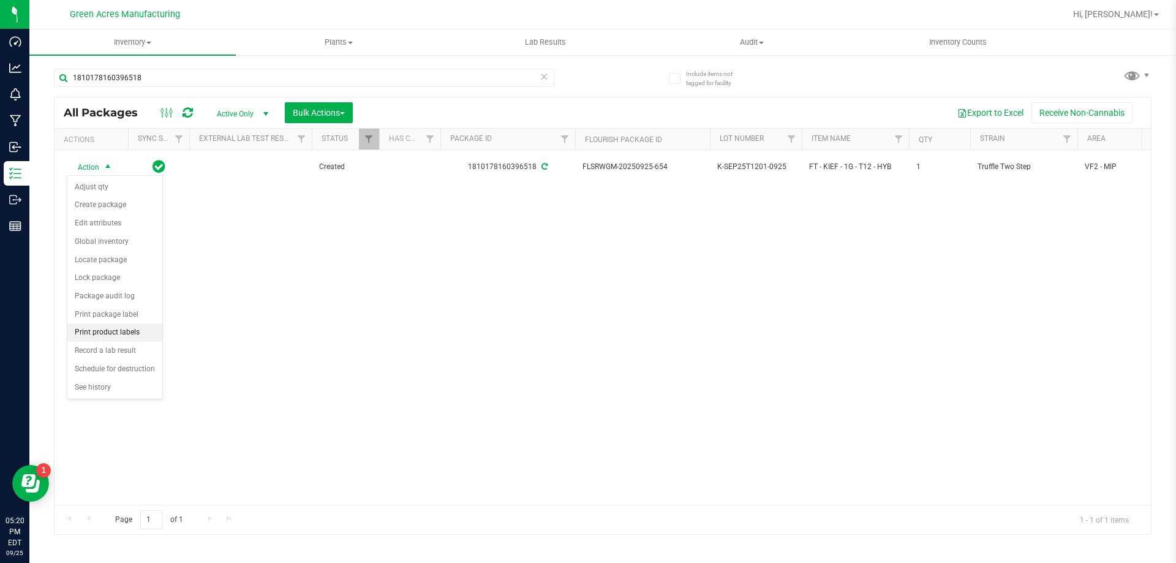
click at [128, 331] on li "Print product labels" at bounding box center [114, 332] width 95 height 18
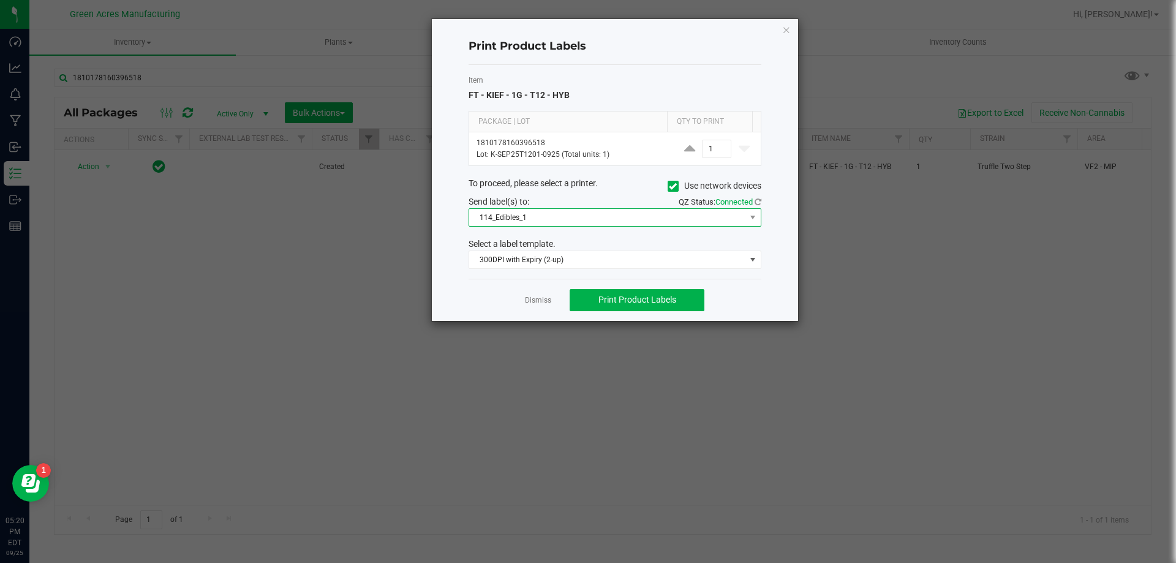
click at [584, 214] on span "114_Edibles_1" at bounding box center [607, 217] width 276 height 17
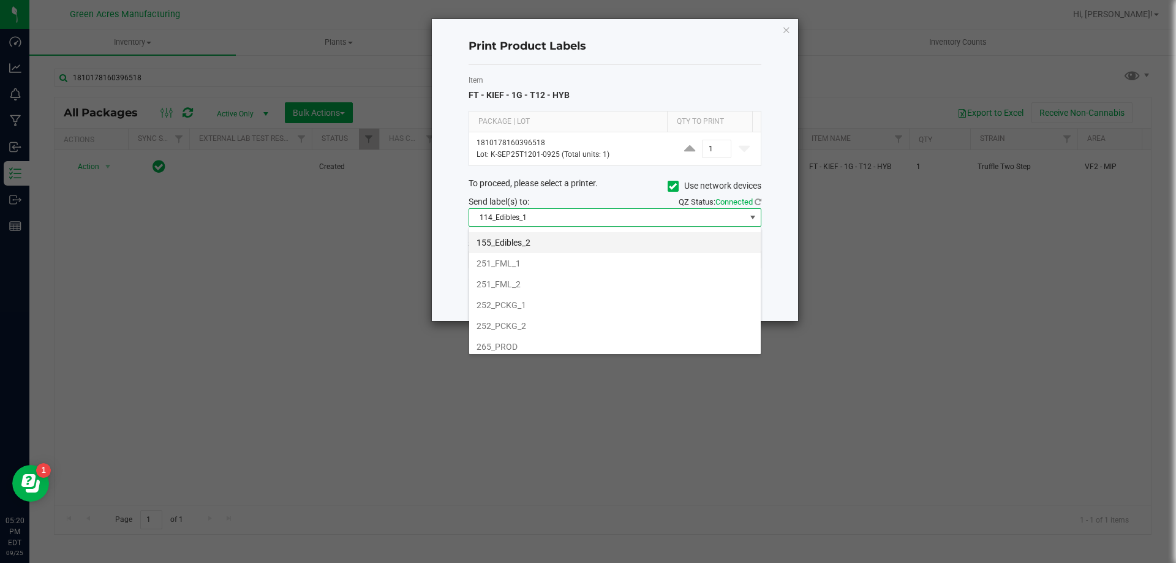
scroll to position [123, 0]
click at [506, 298] on li "252_PCKG_2" at bounding box center [615, 304] width 292 height 21
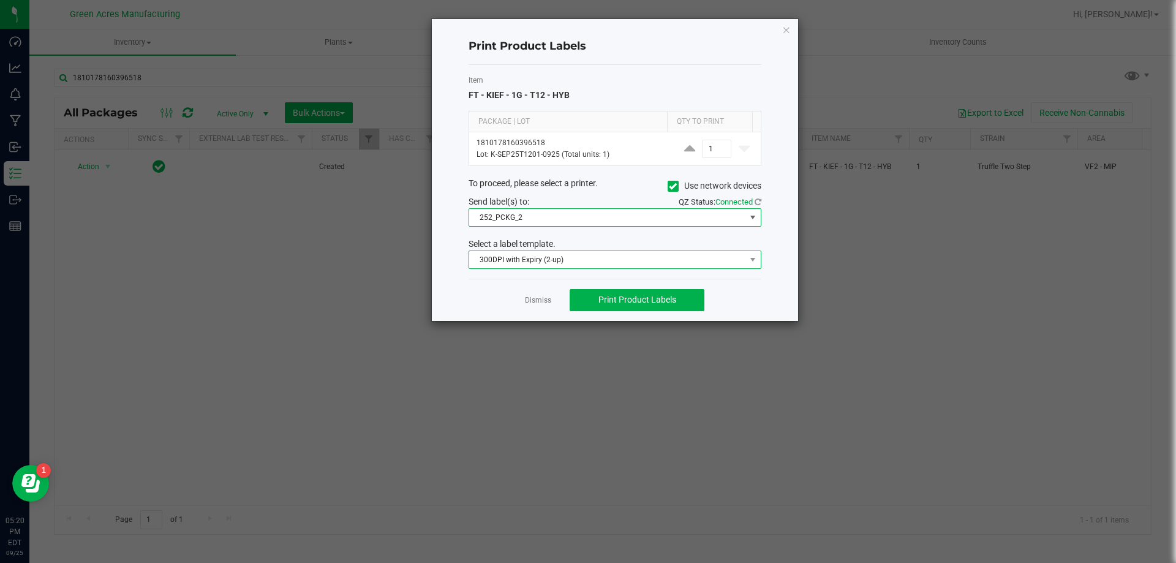
click at [531, 258] on span "300DPI with Expiry (2-up)" at bounding box center [607, 259] width 276 height 17
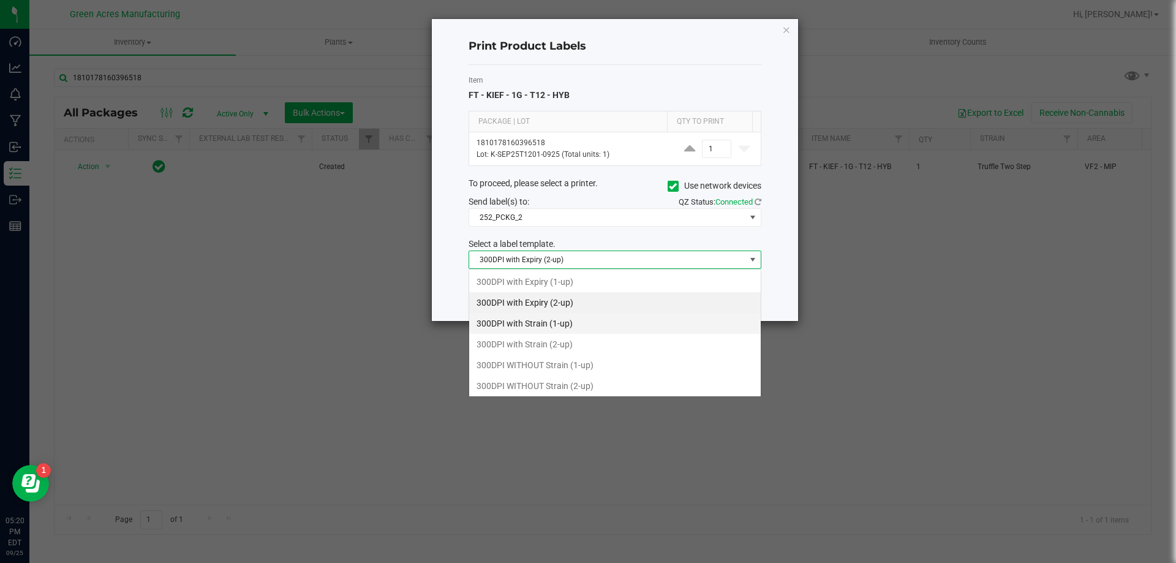
scroll to position [18, 293]
click at [556, 343] on li "300DPI with Strain (2-up)" at bounding box center [615, 344] width 292 height 21
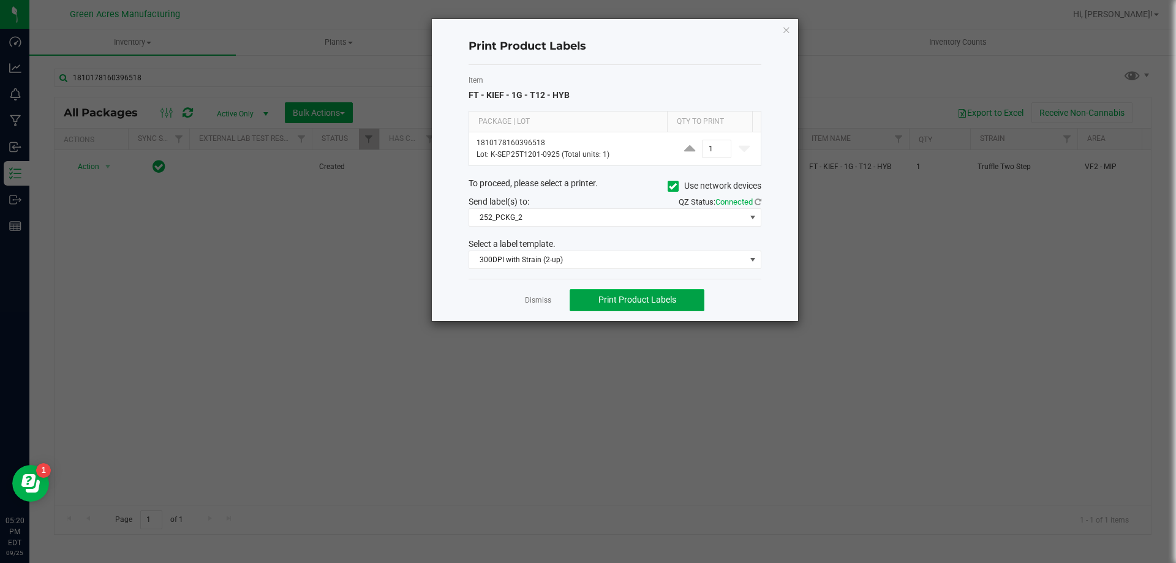
click at [660, 298] on span "Print Product Labels" at bounding box center [638, 300] width 78 height 10
click at [681, 301] on button "Print Product Labels" at bounding box center [637, 300] width 135 height 22
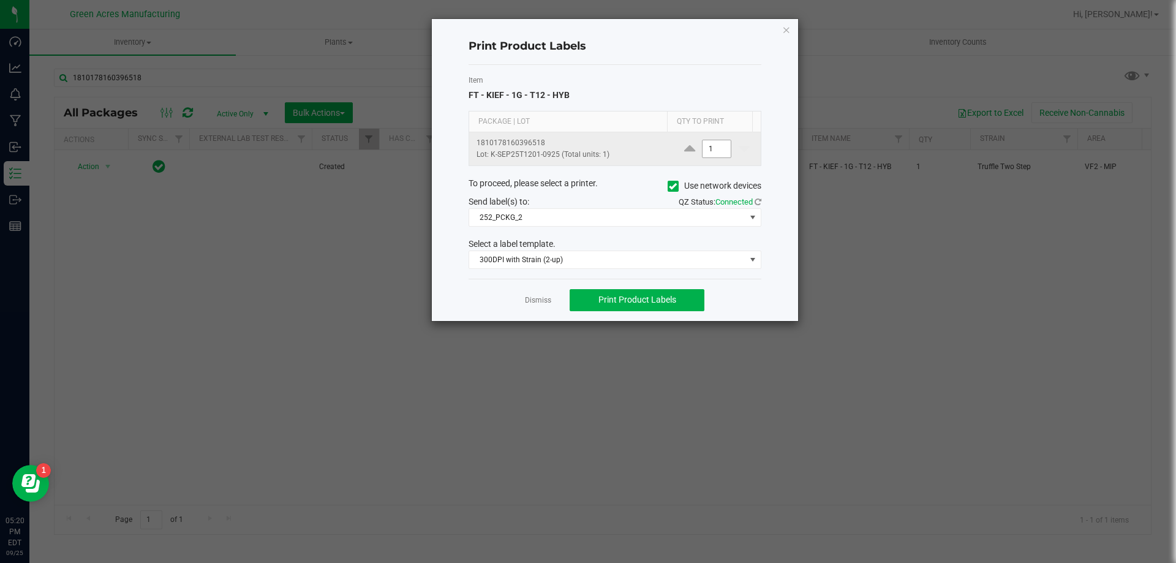
click at [720, 148] on input "1" at bounding box center [717, 148] width 28 height 17
click at [712, 153] on input "2" at bounding box center [717, 148] width 28 height 17
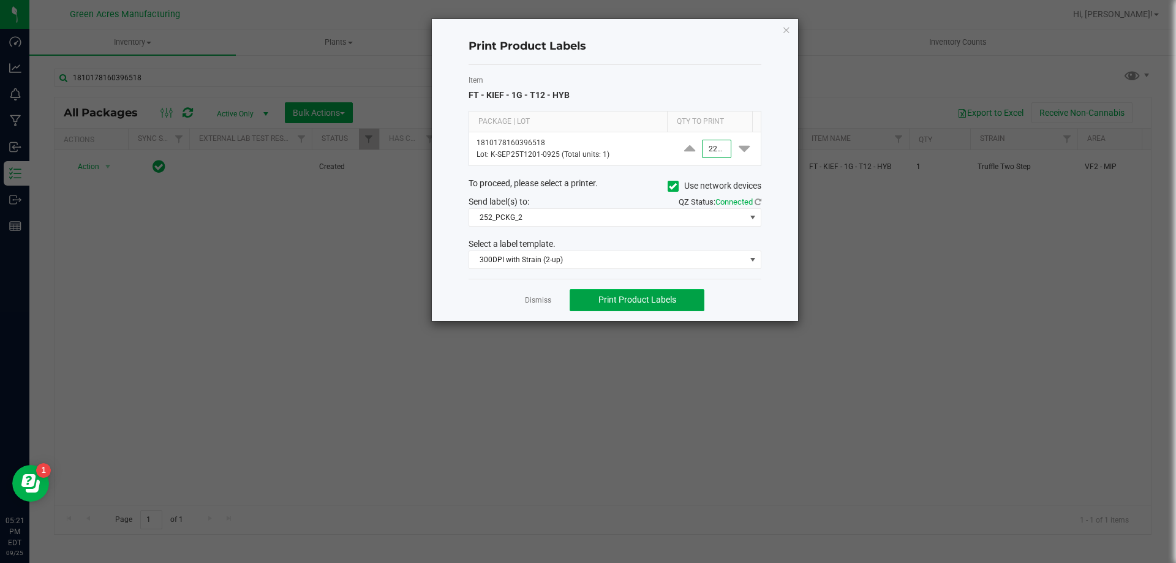
type input "2,200"
click at [676, 297] on button "Print Product Labels" at bounding box center [637, 300] width 135 height 22
click at [540, 75] on label "Item" at bounding box center [615, 80] width 293 height 11
click at [630, 109] on div "Item FT - KIEF - 1G - T12 - HYB Package | Lot Qty to Print 1810178160396518 Lot…" at bounding box center [615, 172] width 293 height 214
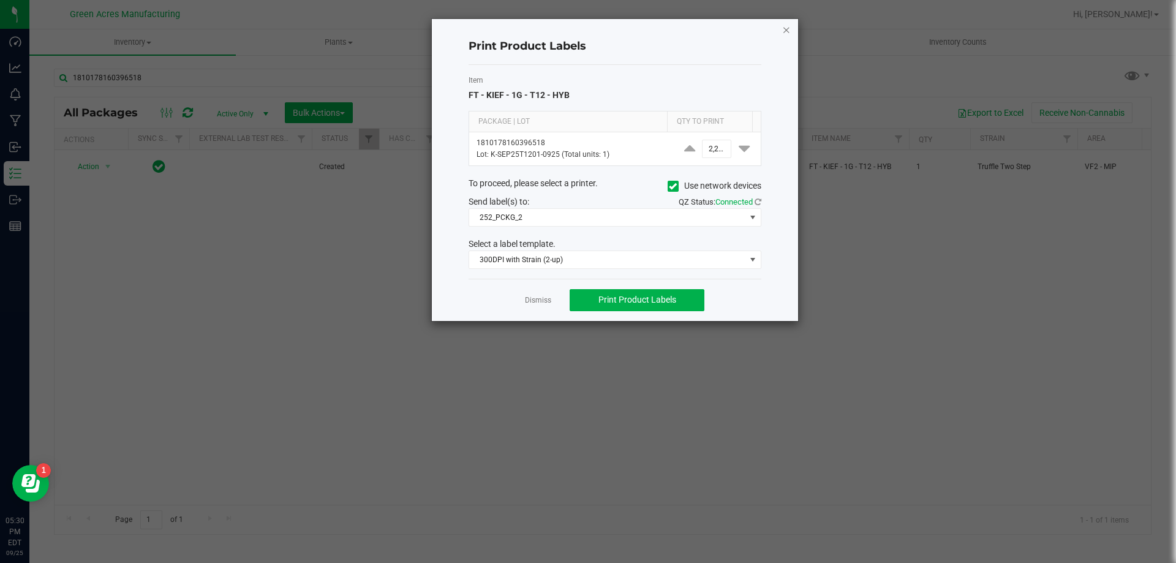
click at [787, 28] on icon "button" at bounding box center [786, 29] width 9 height 15
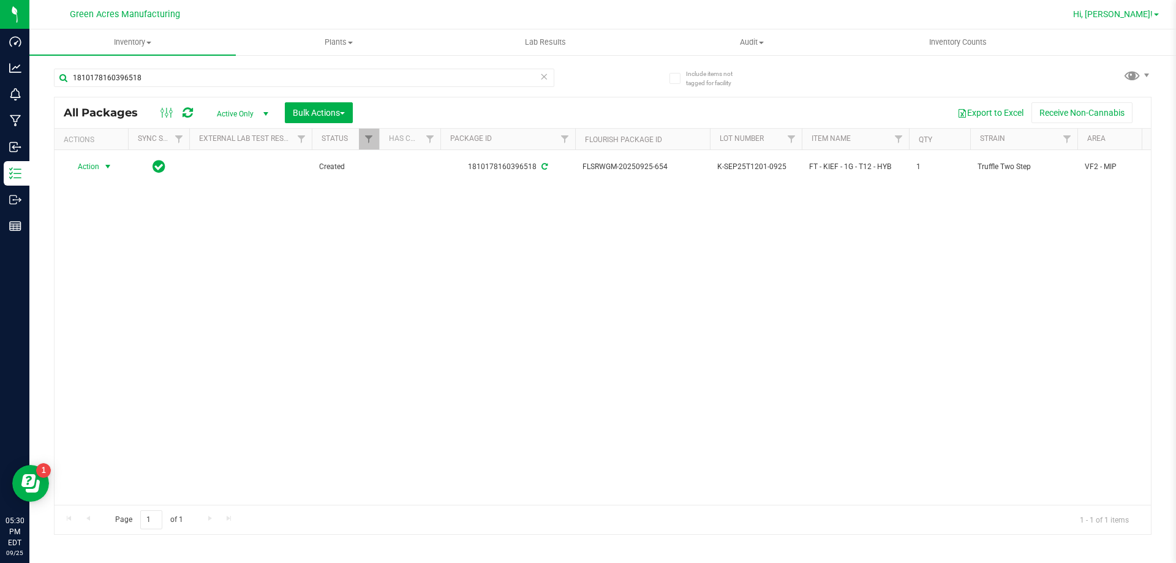
click at [1162, 14] on link "Hi, [PERSON_NAME]!" at bounding box center [1116, 14] width 96 height 13
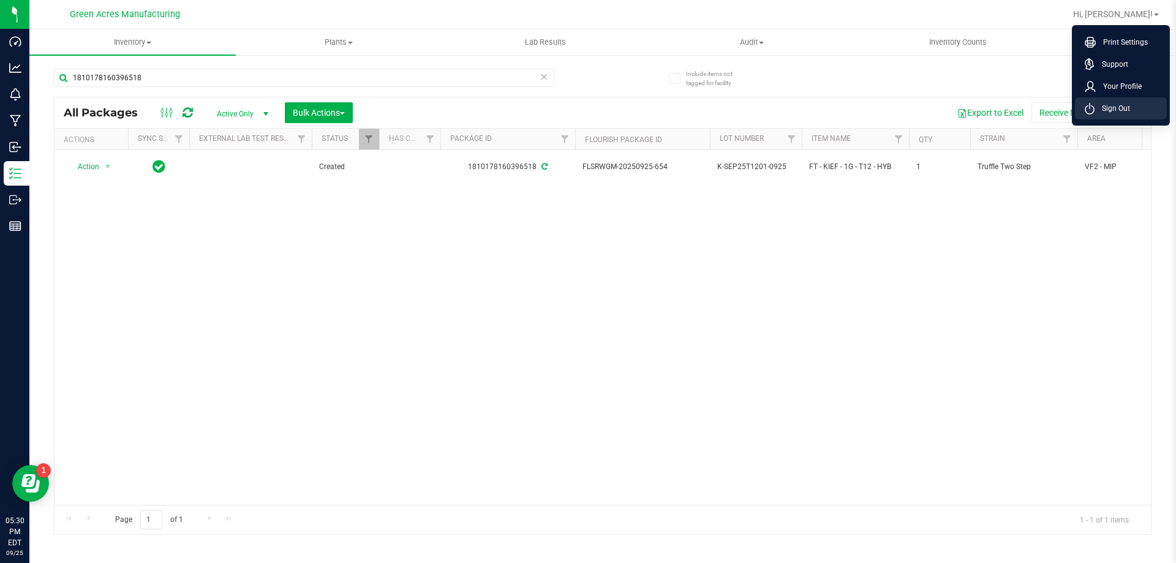
click at [1126, 104] on span "Sign Out" at bounding box center [1113, 108] width 36 height 12
